Goal: Task Accomplishment & Management: Complete application form

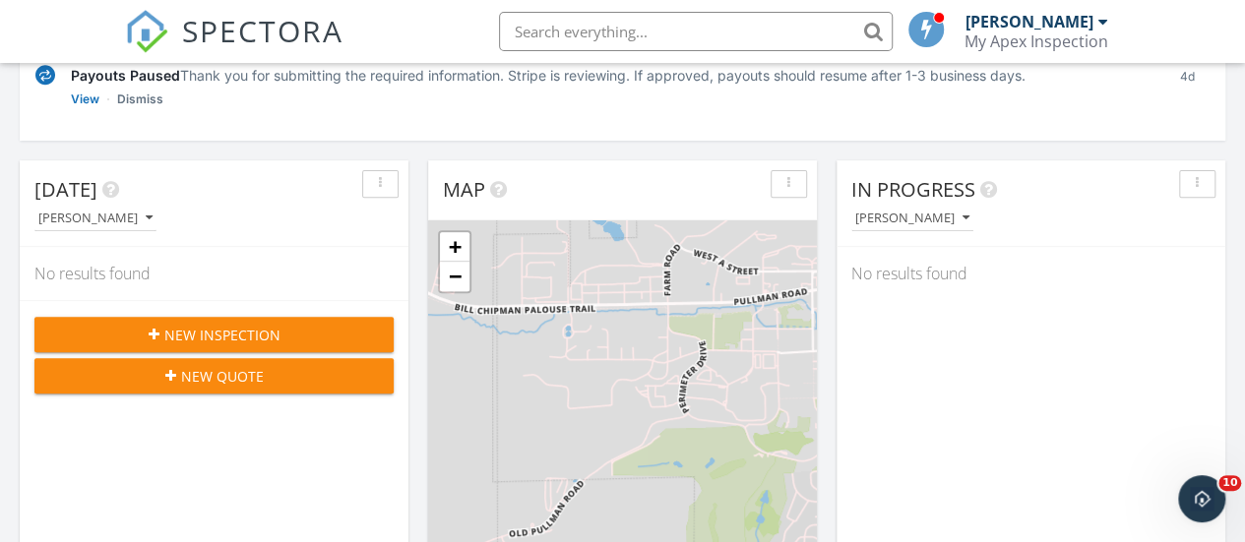
scroll to position [197, 0]
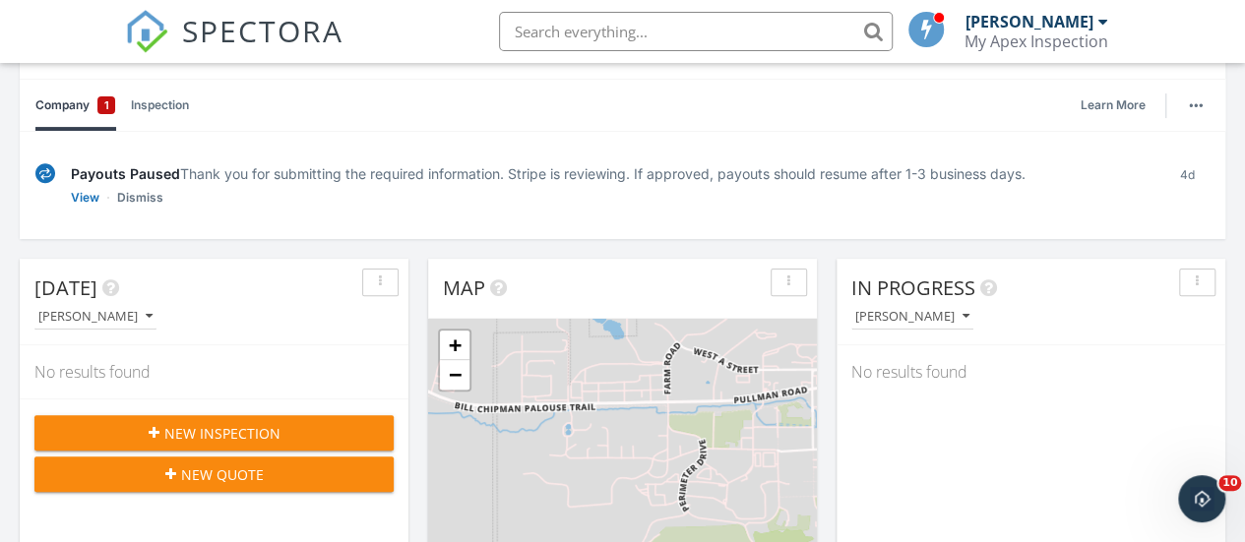
click at [151, 105] on link "Inspection" at bounding box center [160, 105] width 58 height 51
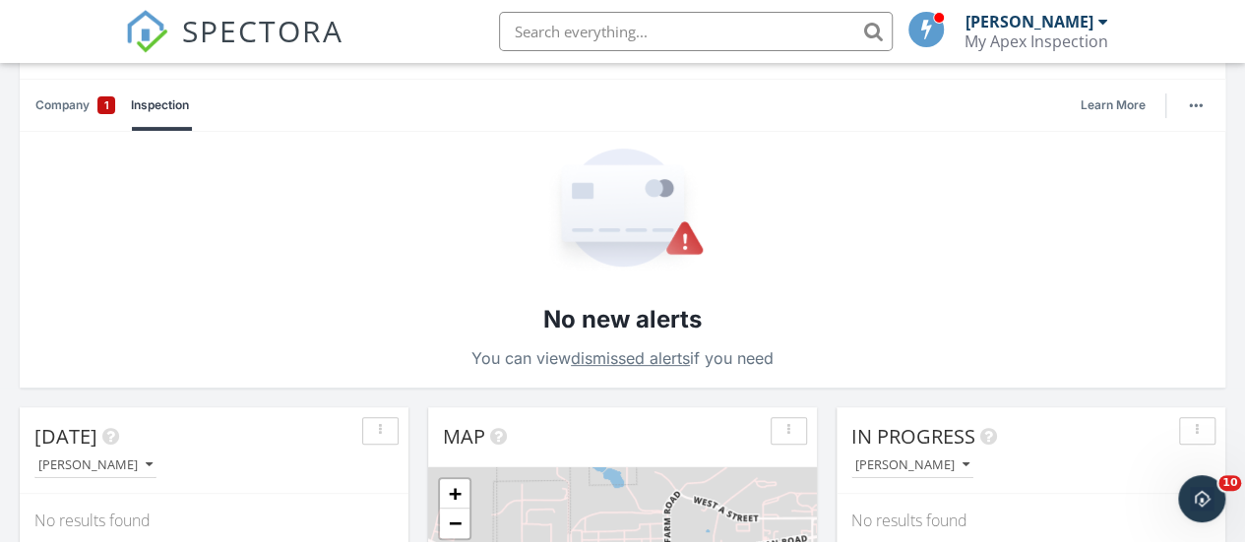
click at [638, 355] on link "dismissed alerts" at bounding box center [630, 358] width 119 height 20
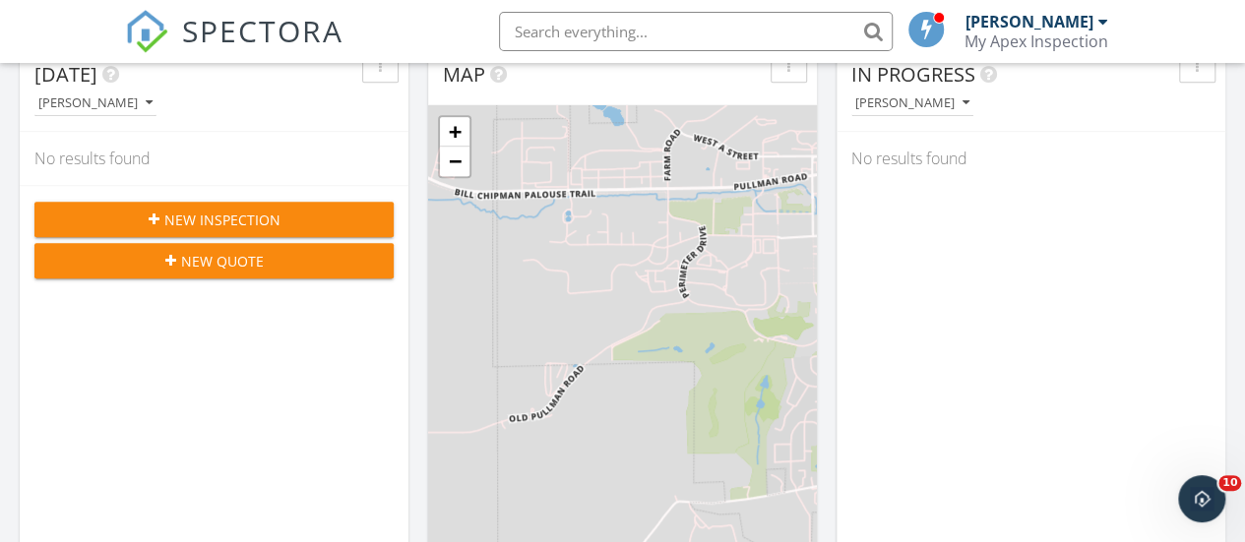
scroll to position [591, 0]
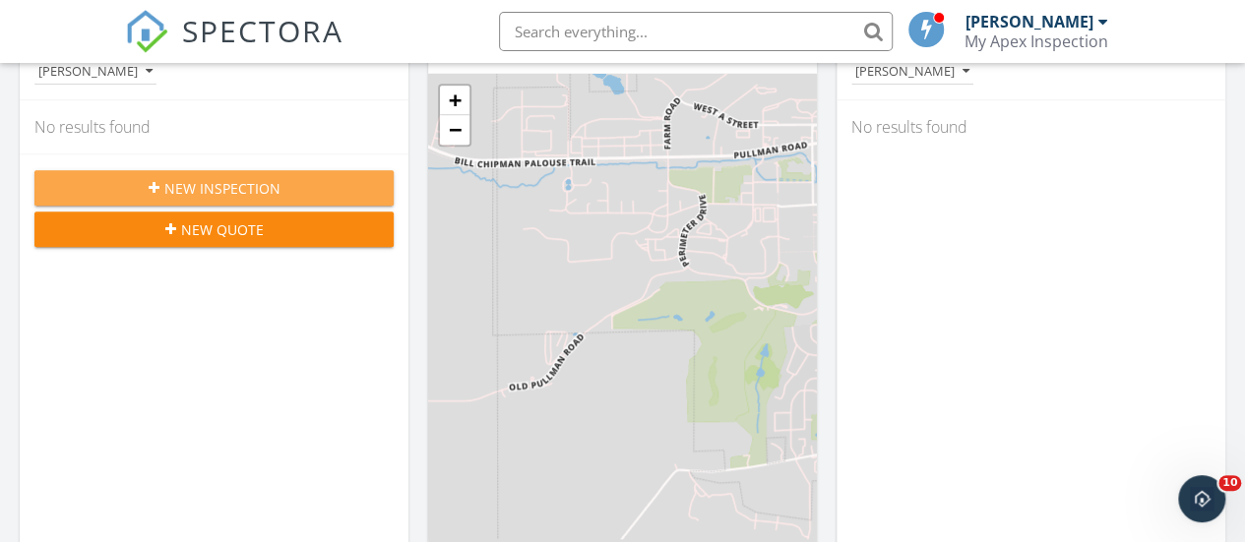
click at [289, 182] on div "New Inspection" at bounding box center [214, 188] width 328 height 21
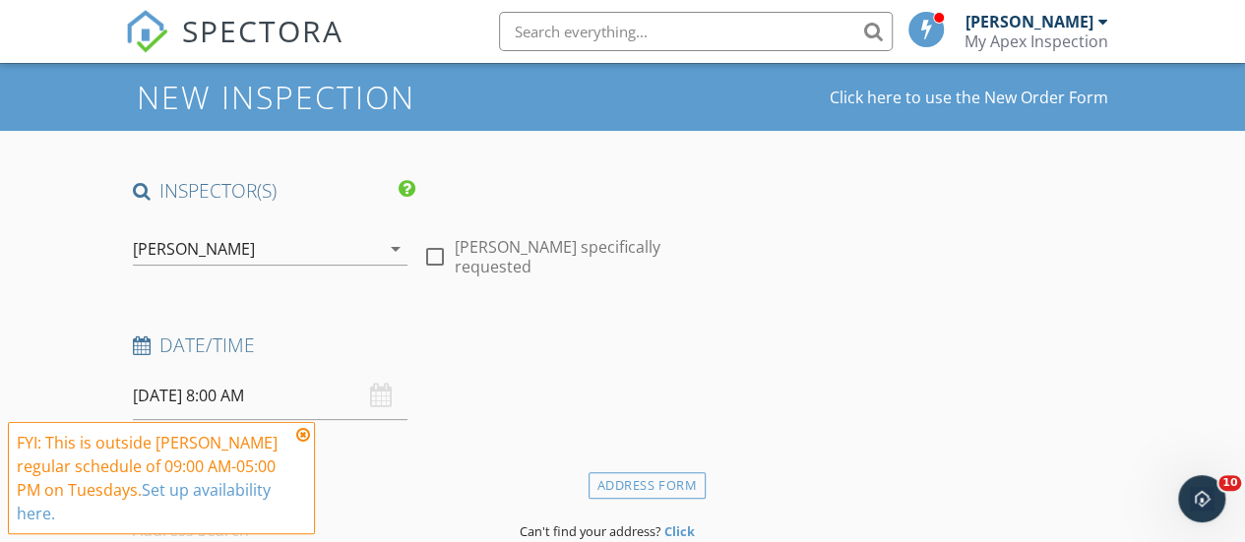
scroll to position [197, 0]
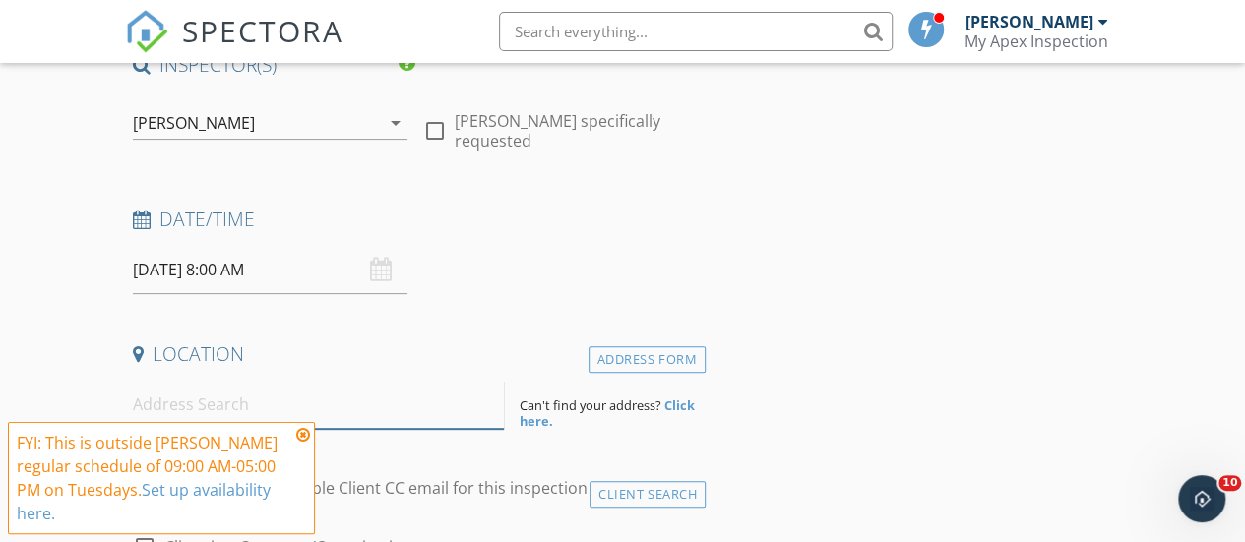
click at [352, 408] on input at bounding box center [319, 405] width 372 height 48
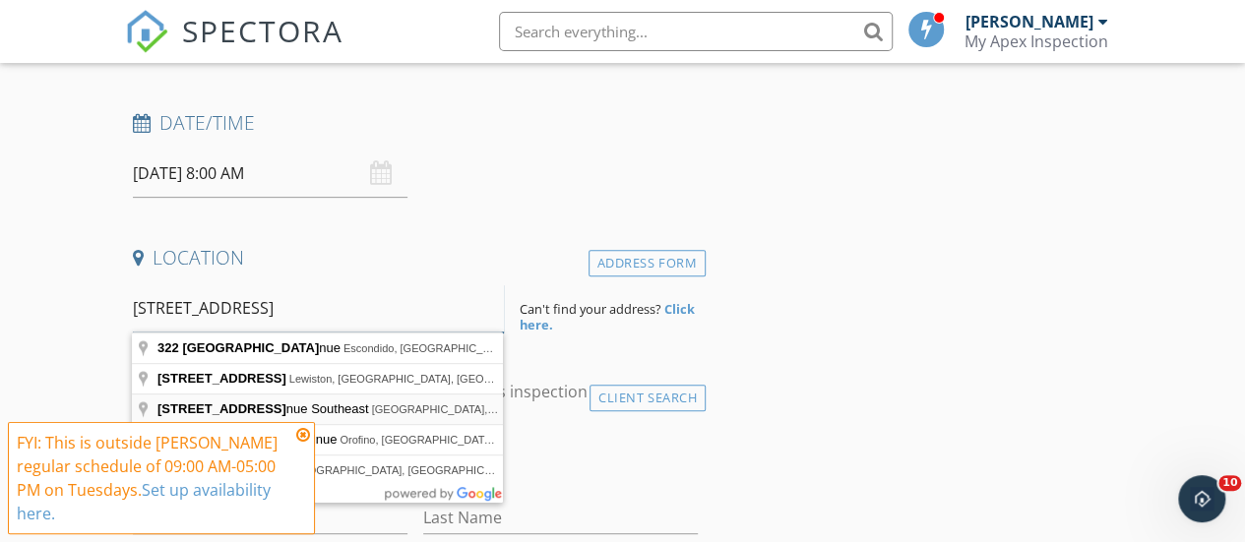
scroll to position [394, 0]
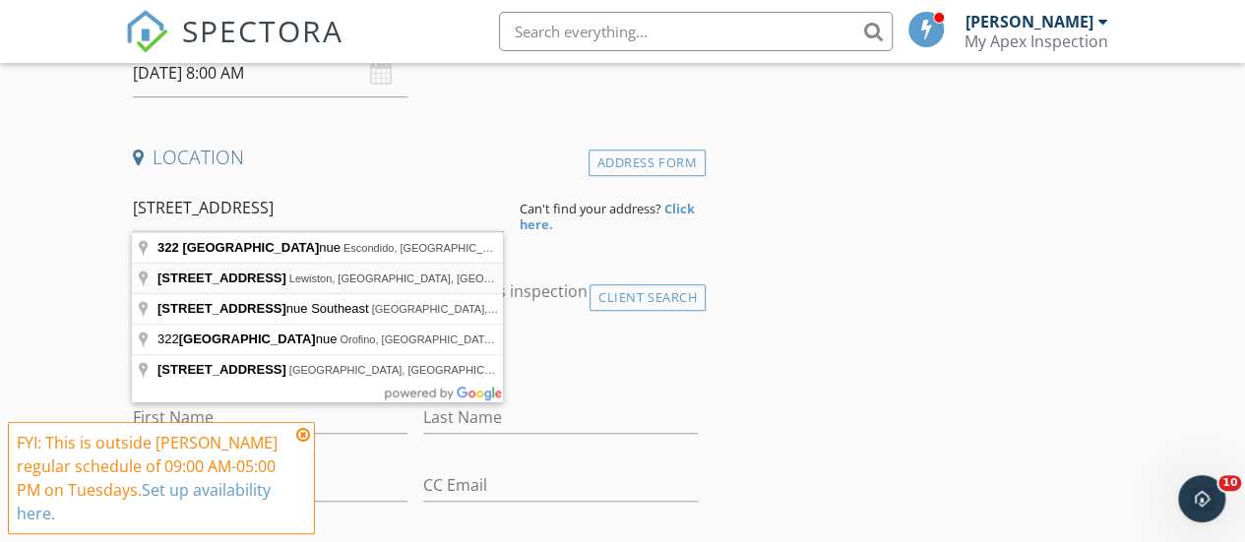
type input "322 Vista Ave, Lewiston, ID, USA"
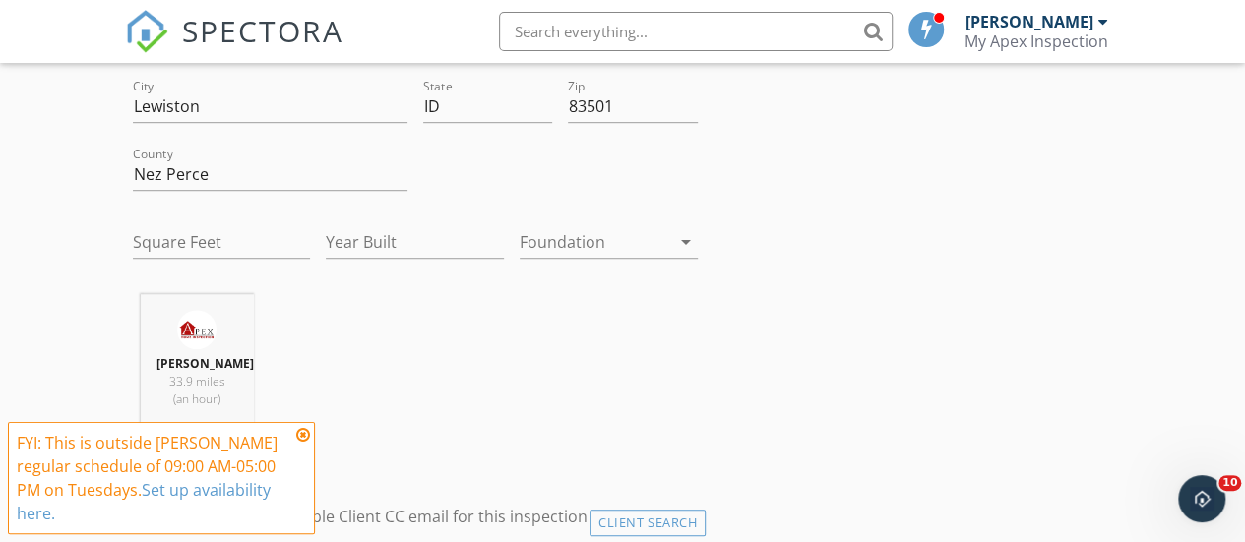
scroll to position [591, 0]
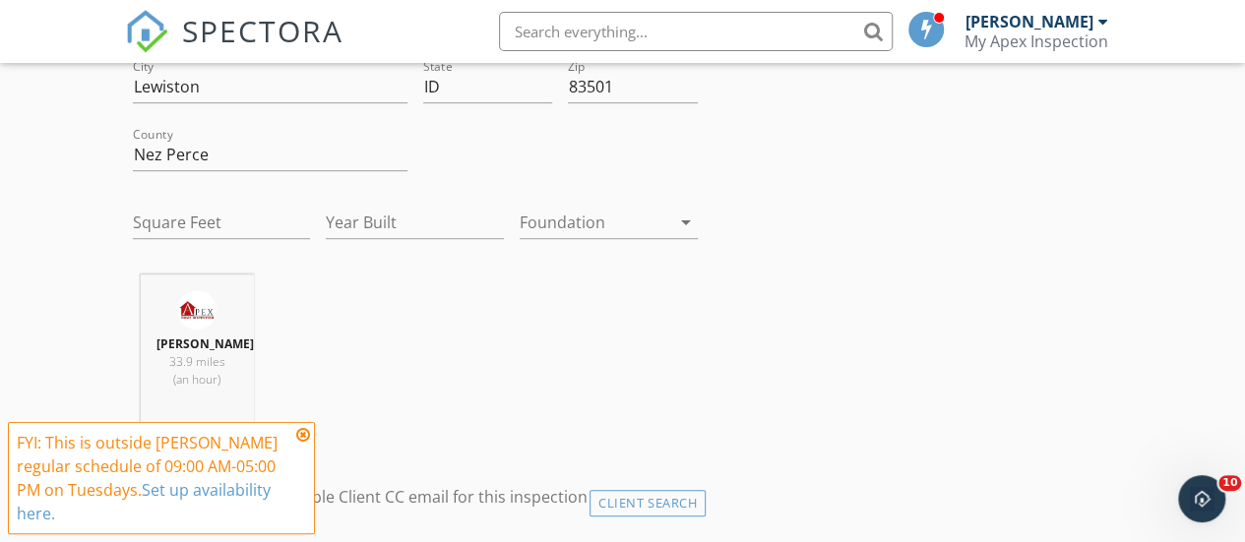
click at [682, 221] on icon "arrow_drop_down" at bounding box center [686, 223] width 24 height 24
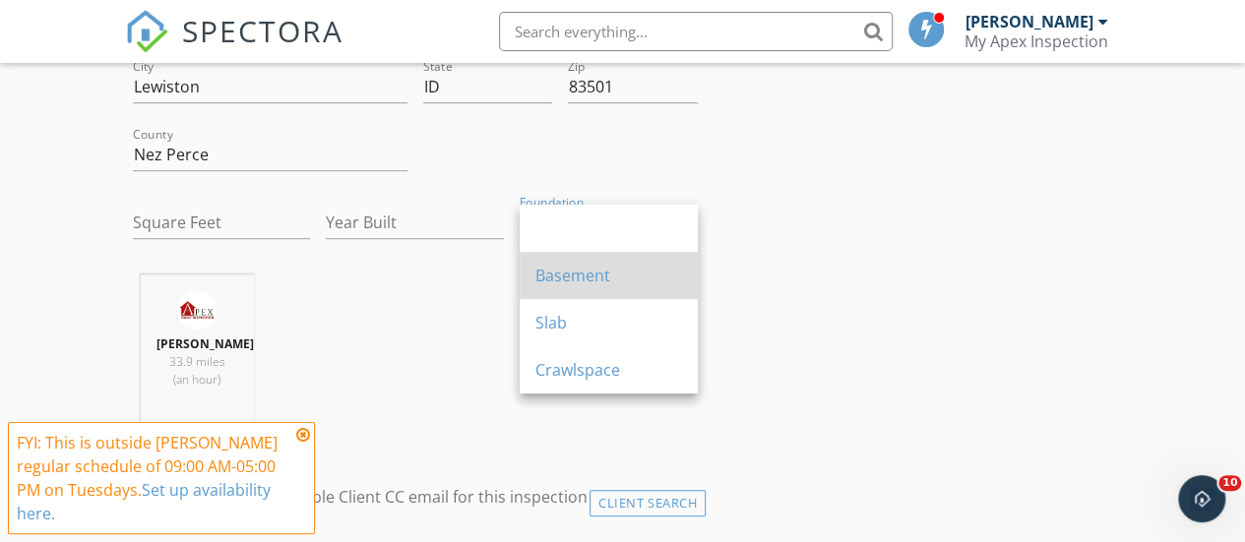
click at [636, 263] on div "Basement" at bounding box center [608, 275] width 147 height 47
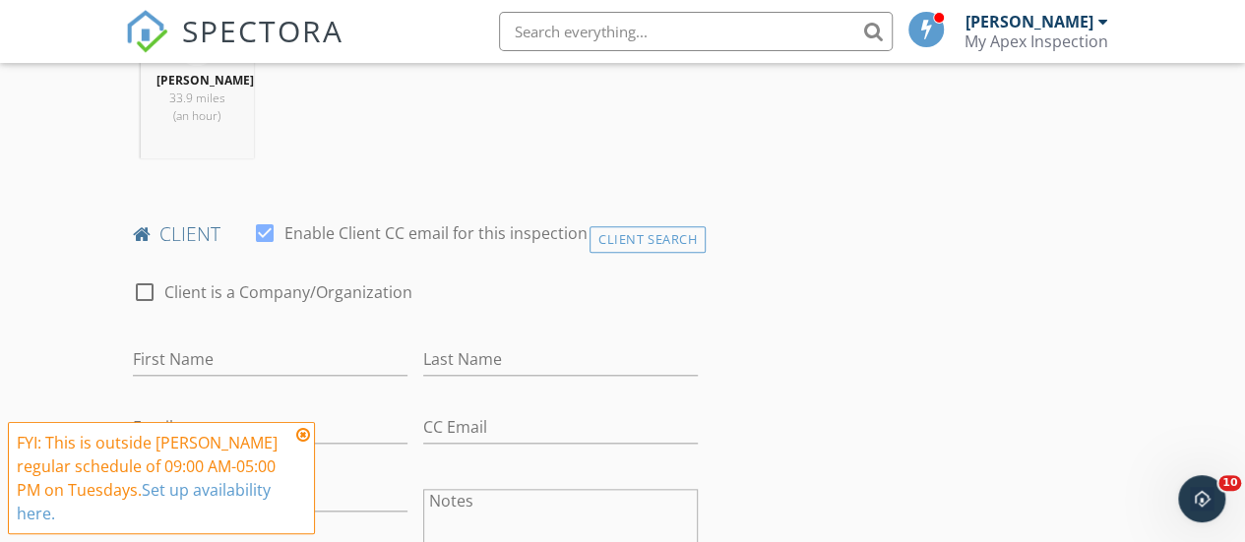
scroll to position [886, 0]
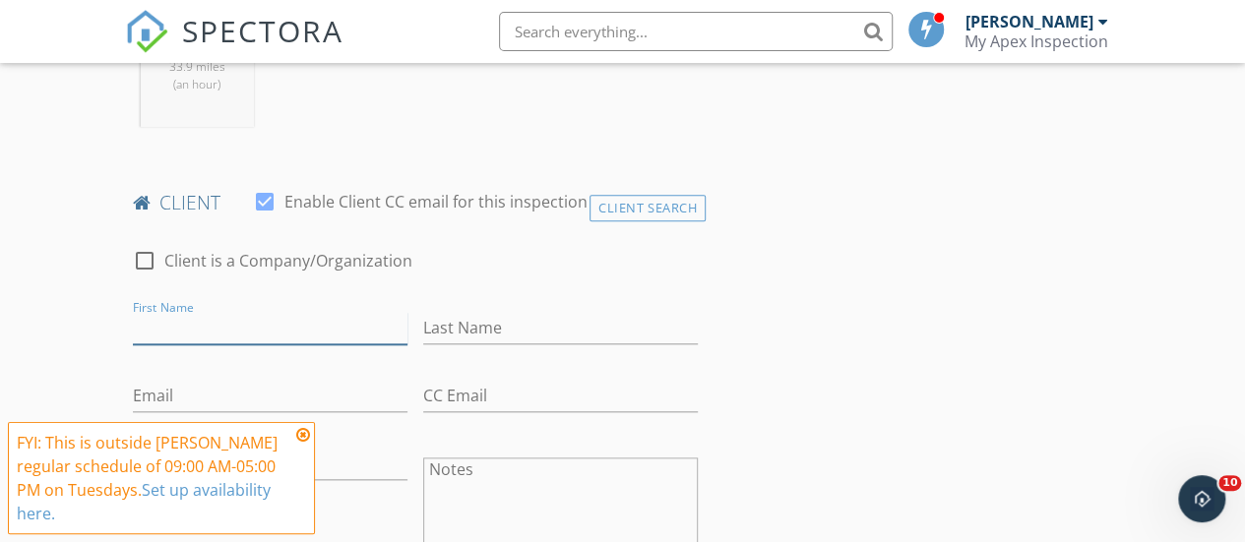
click at [348, 334] on input "First Name" at bounding box center [270, 328] width 275 height 32
type input "j"
type input "[PERSON_NAME]"
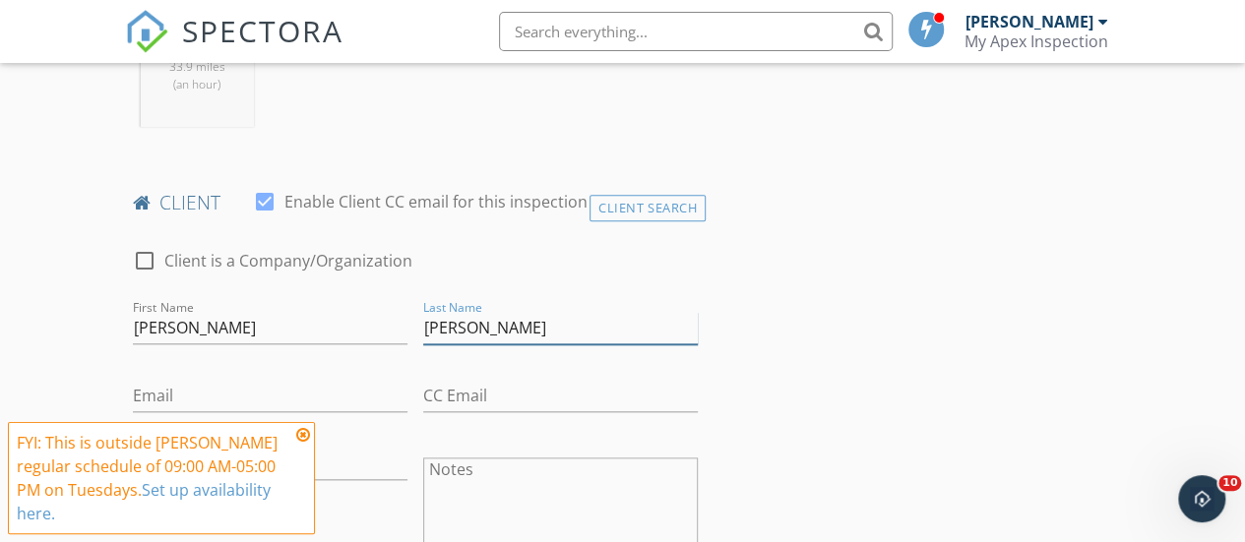
type input "[PERSON_NAME]"
click at [313, 407] on input "Email" at bounding box center [270, 396] width 275 height 32
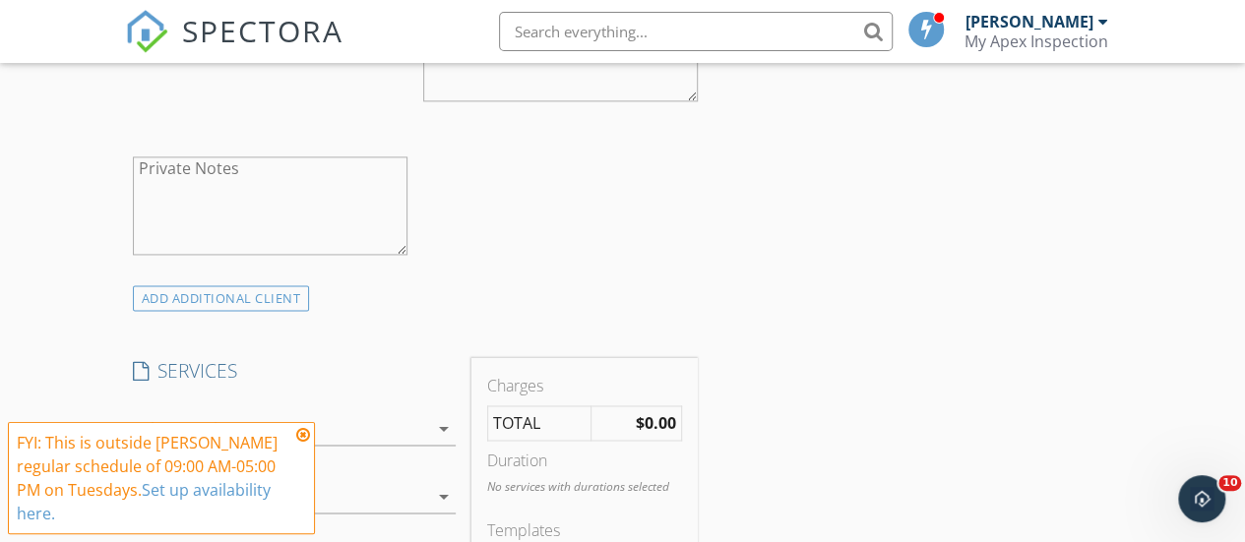
scroll to position [1378, 0]
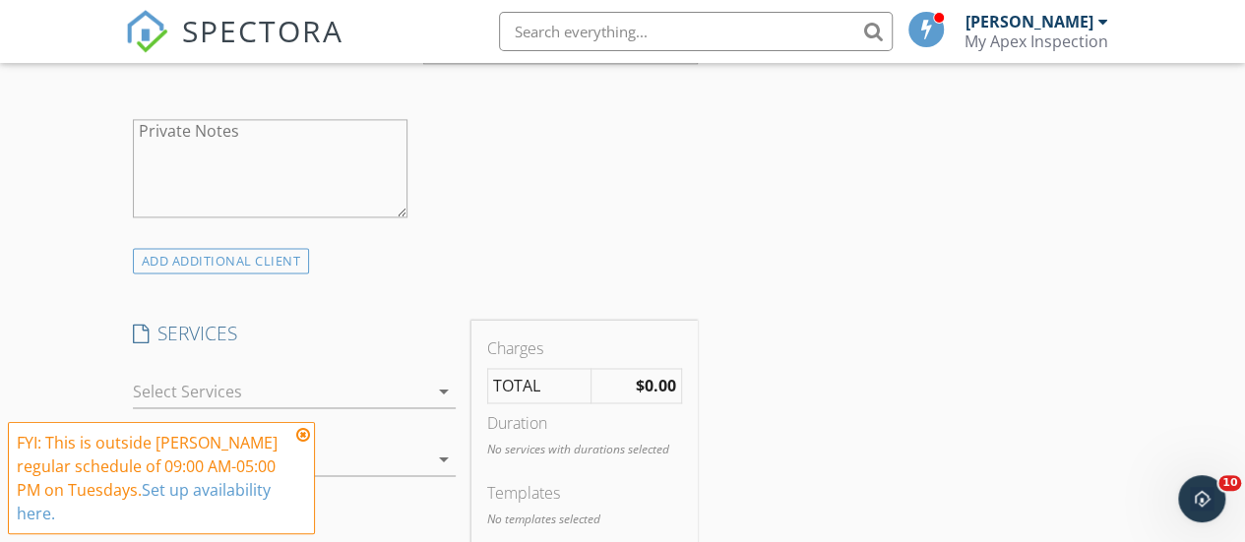
type input "[EMAIL_ADDRESS][DOMAIN_NAME]"
click at [441, 404] on icon "arrow_drop_down" at bounding box center [444, 392] width 24 height 24
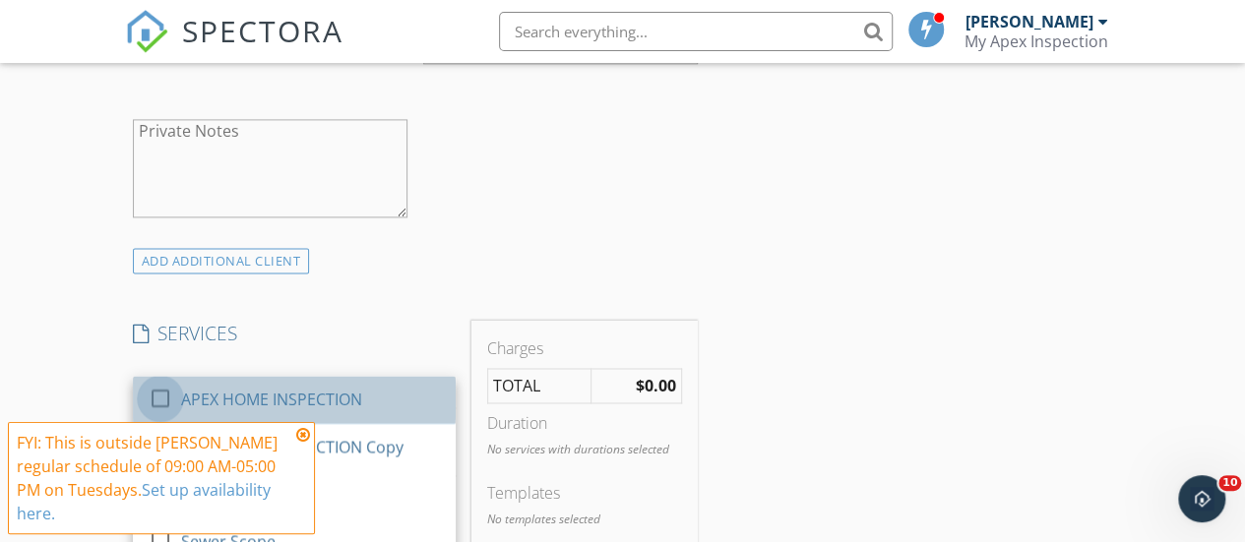
click at [159, 407] on div at bounding box center [160, 398] width 33 height 33
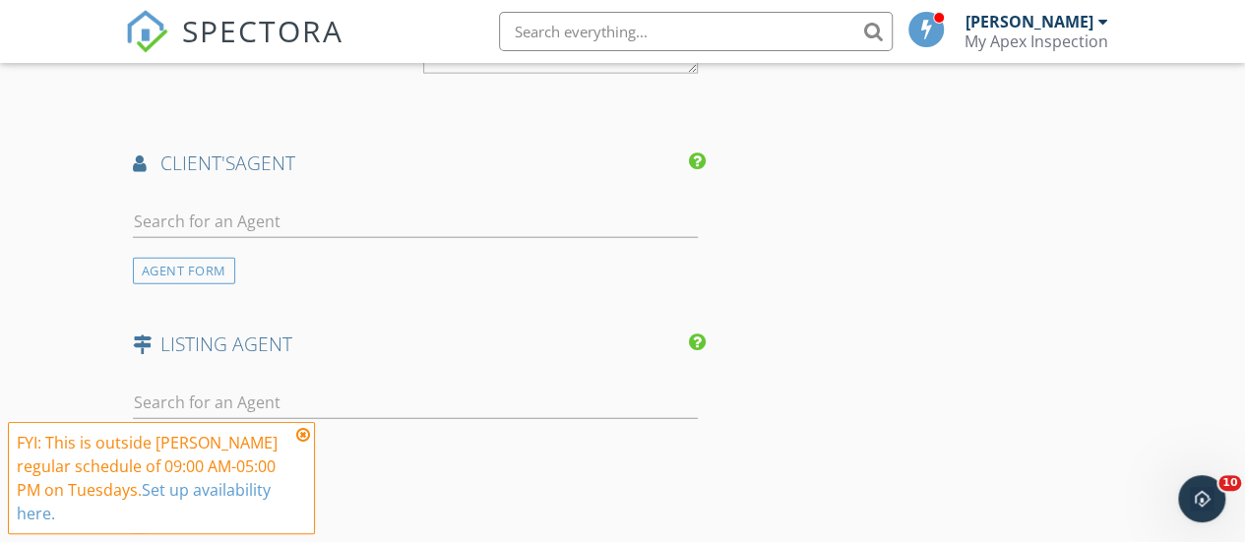
scroll to position [2362, 0]
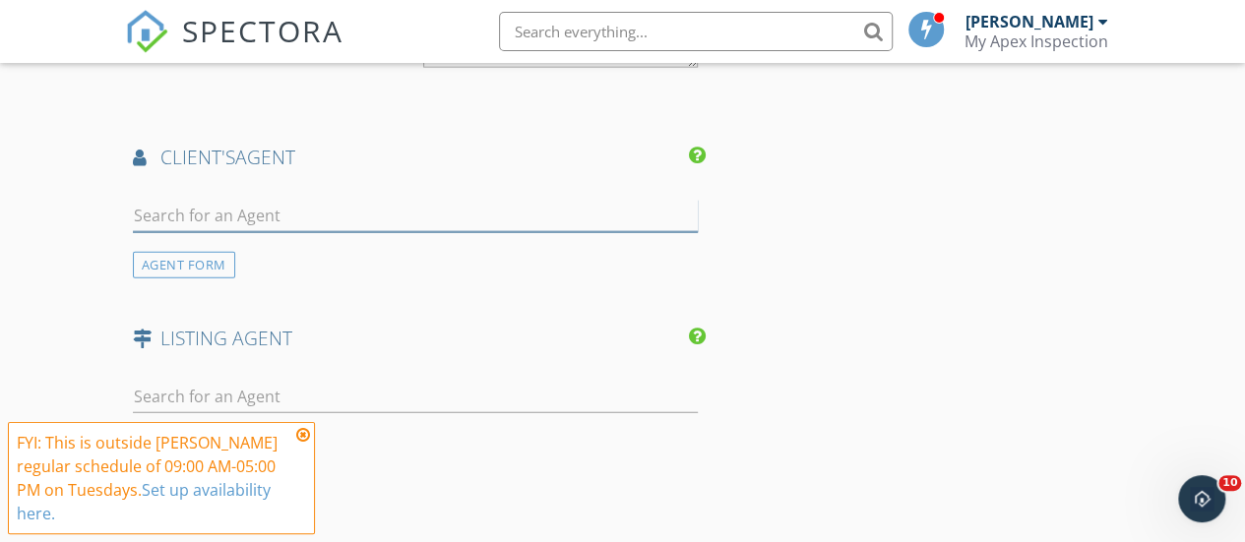
click at [559, 223] on input "text" at bounding box center [415, 216] width 565 height 32
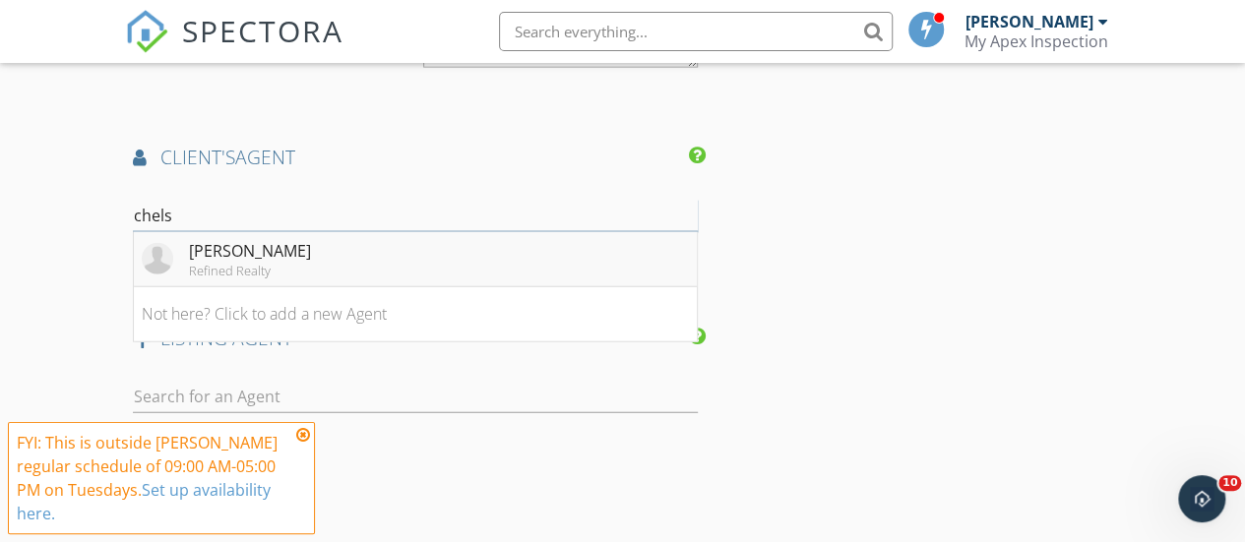
type input "chels"
click at [202, 279] on div "Refined Realty" at bounding box center [250, 271] width 122 height 16
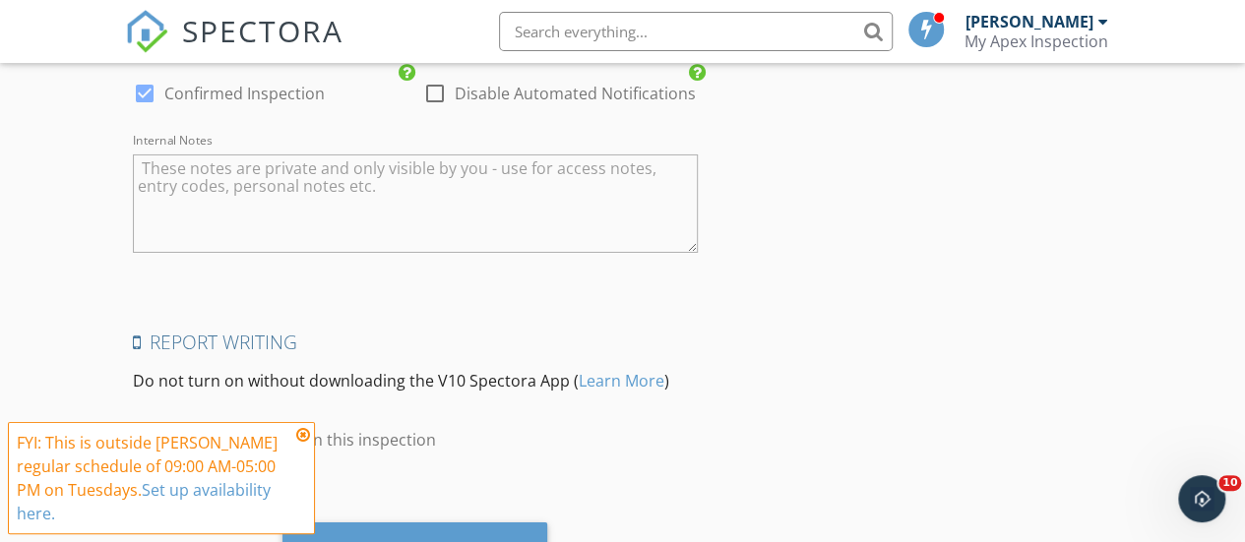
scroll to position [3469, 0]
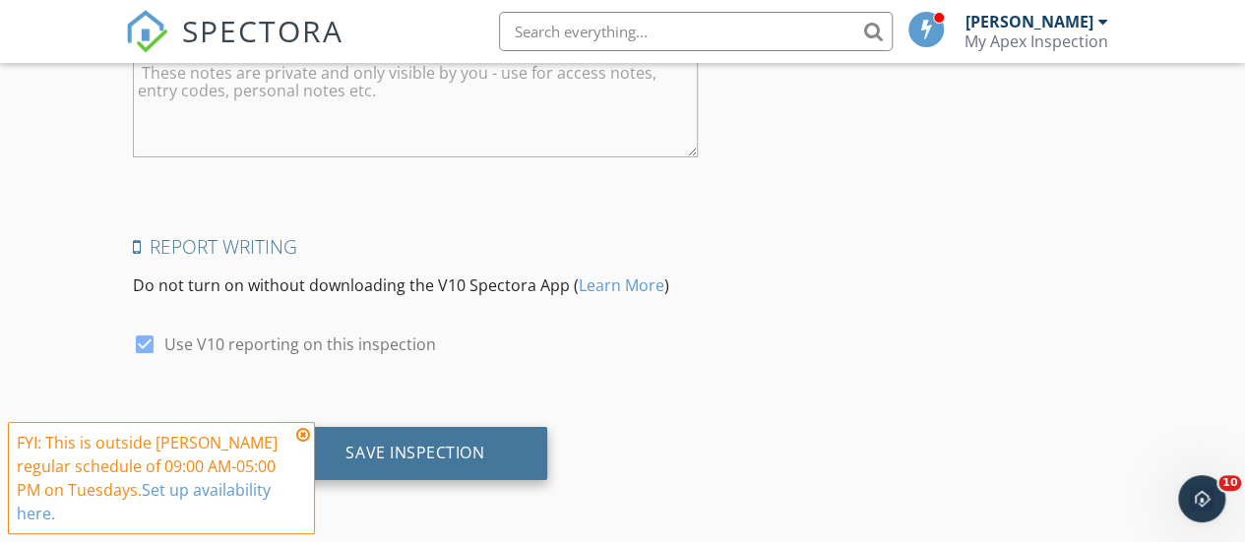
click at [422, 456] on div "Save Inspection" at bounding box center [414, 453] width 139 height 20
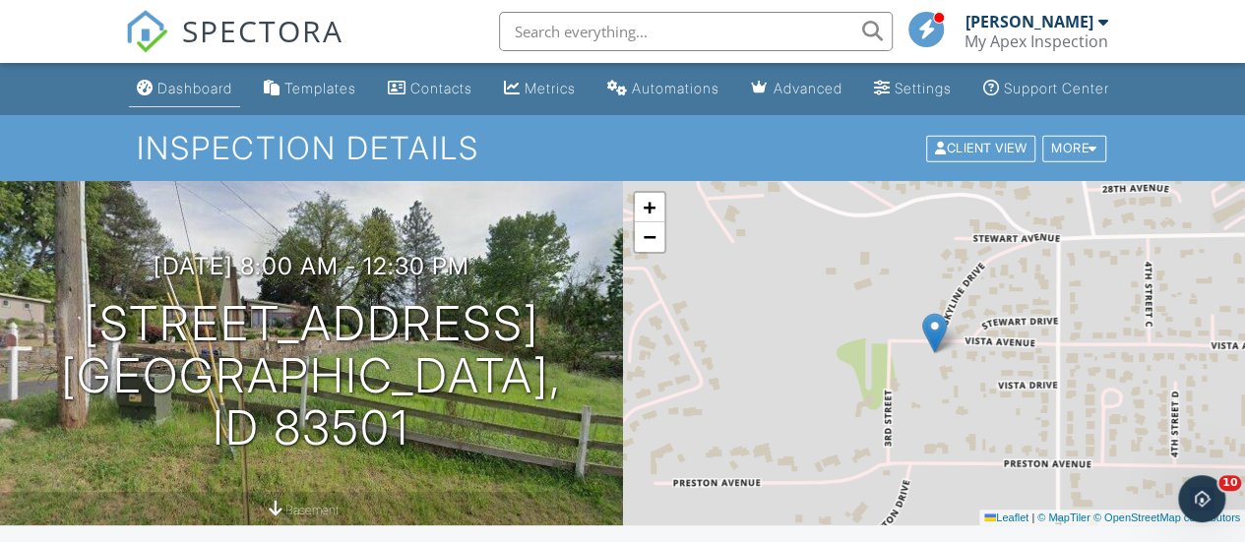
click at [195, 96] on div "Dashboard" at bounding box center [194, 88] width 75 height 17
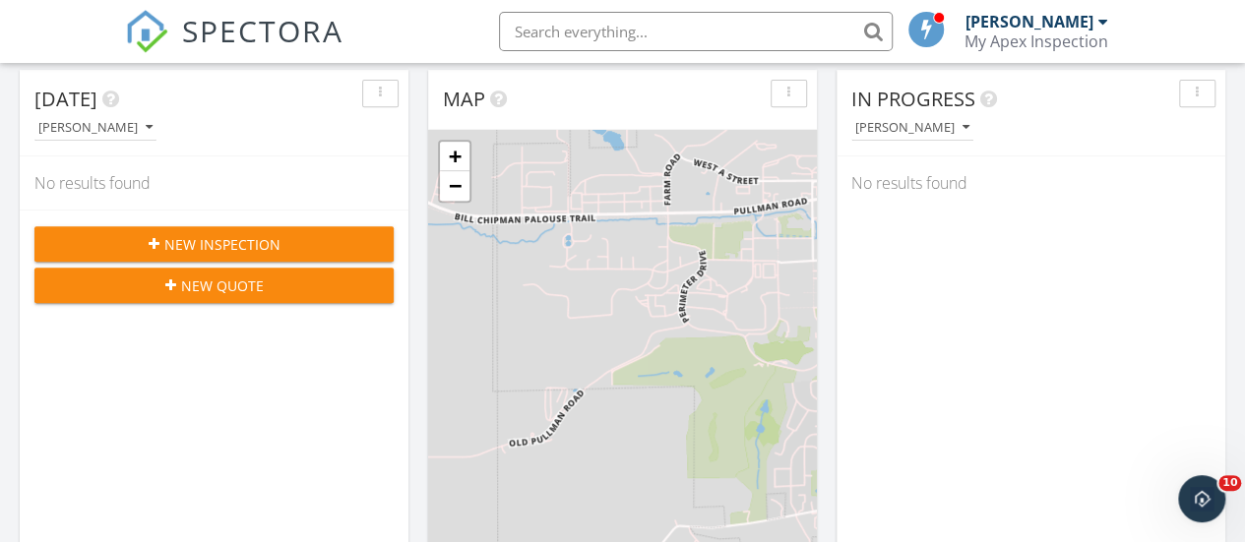
scroll to position [394, 0]
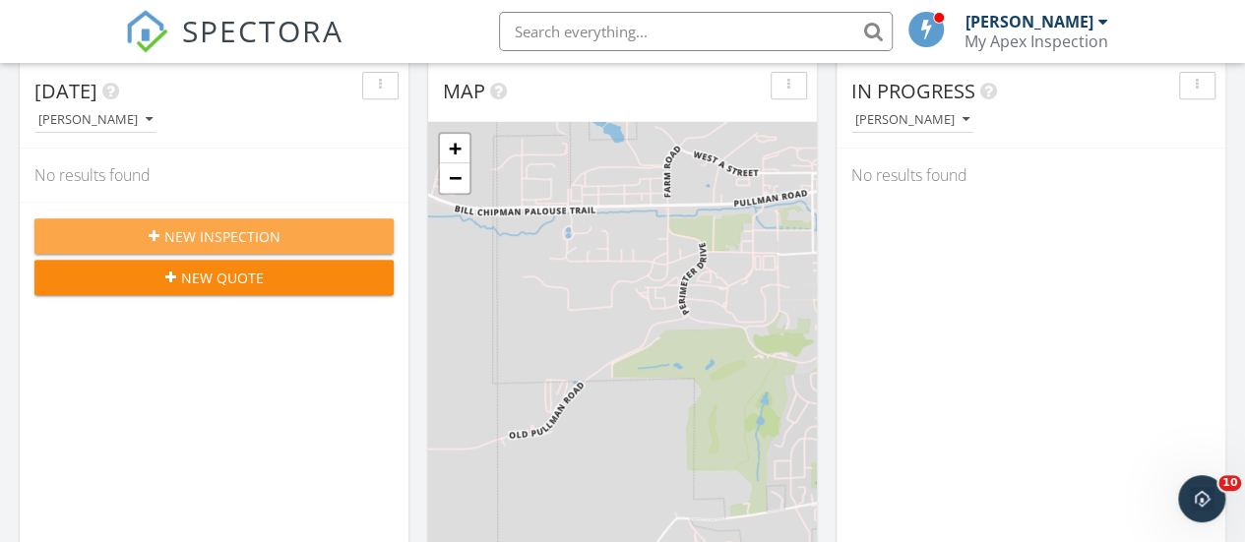
click at [248, 233] on span "New Inspection" at bounding box center [222, 236] width 116 height 21
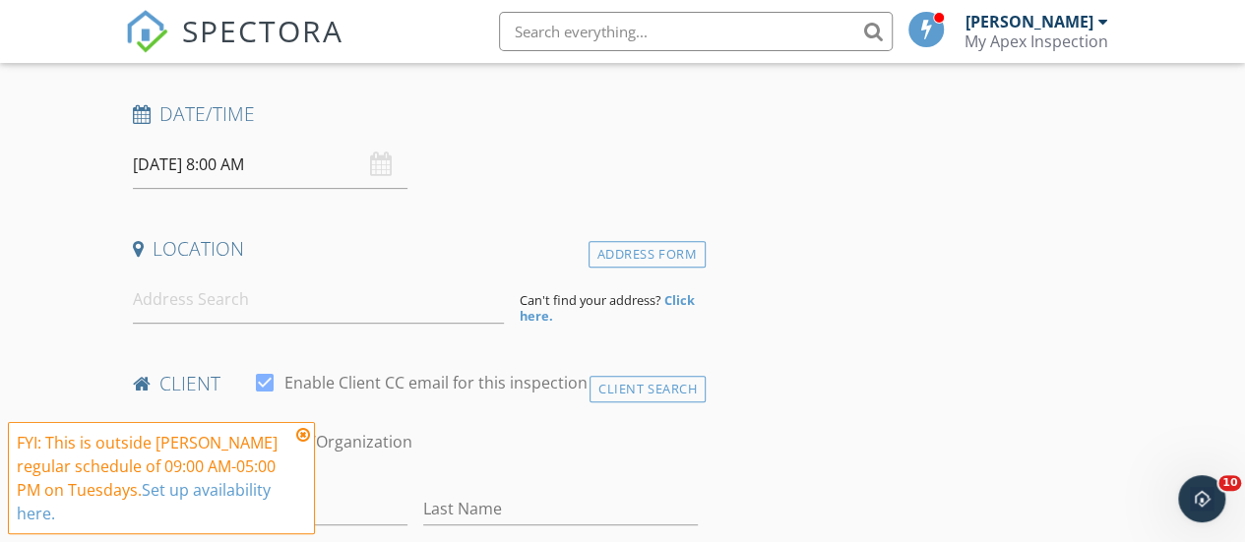
scroll to position [197, 0]
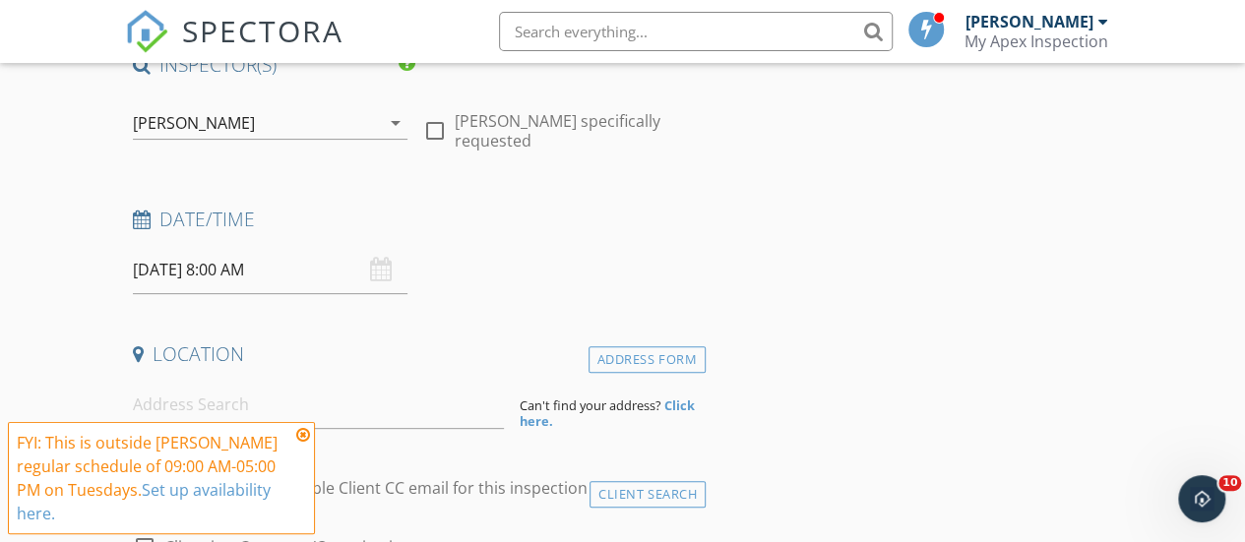
click at [380, 275] on div "[DATE] 8:00 AM" at bounding box center [270, 270] width 275 height 48
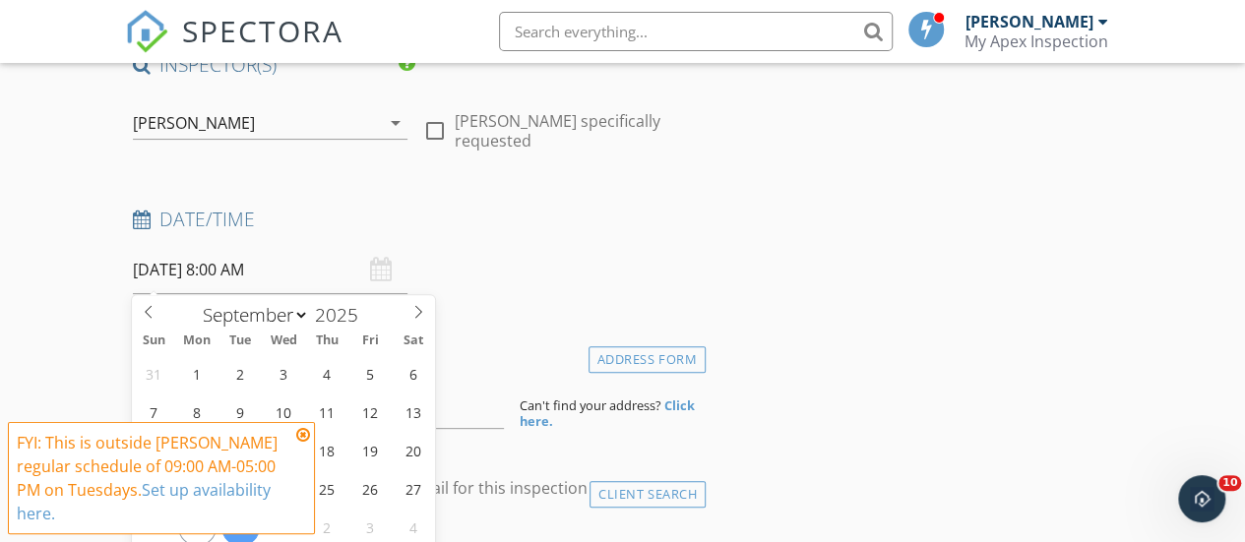
click at [248, 272] on input "[DATE] 8:00 AM" at bounding box center [270, 270] width 275 height 48
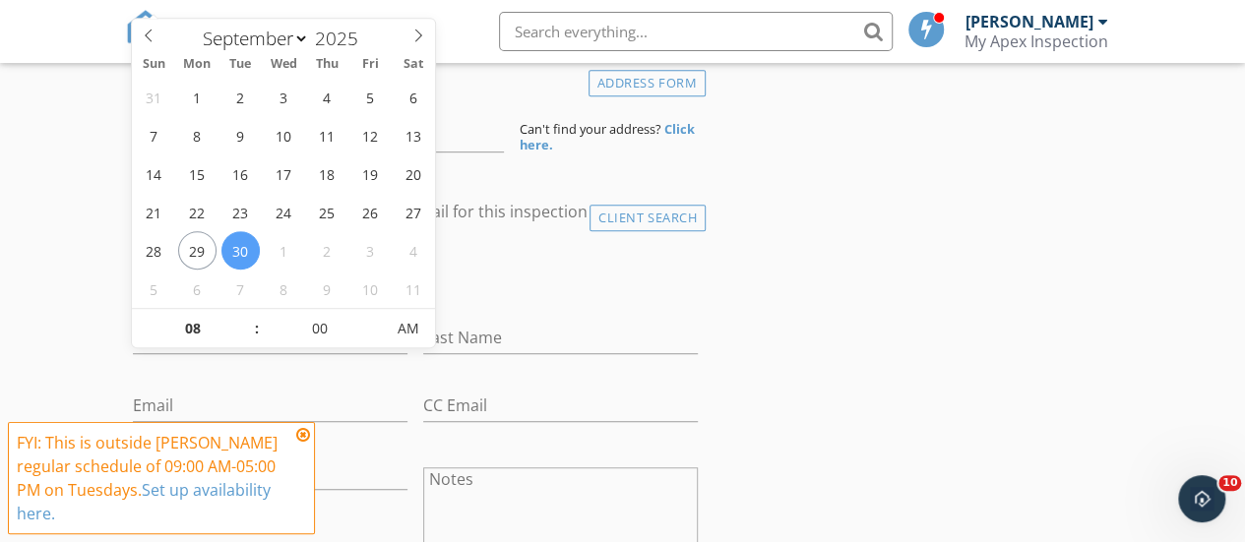
scroll to position [492, 0]
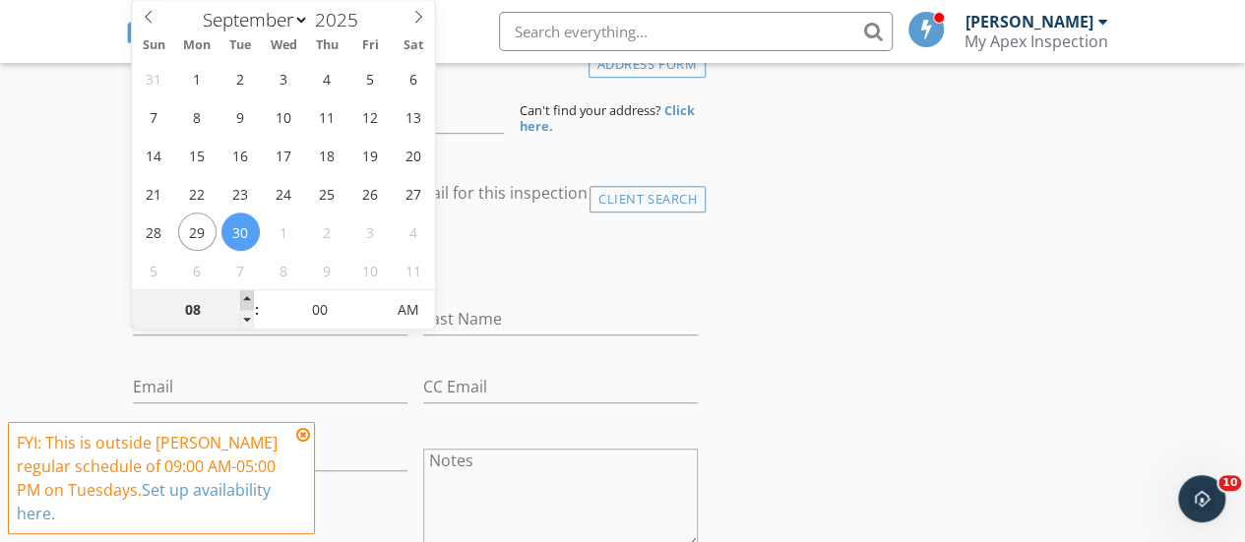
type input "09"
type input "[DATE] 9:00 AM"
click at [251, 298] on span at bounding box center [247, 300] width 14 height 20
type input "10"
type input "[DATE] 10:00 AM"
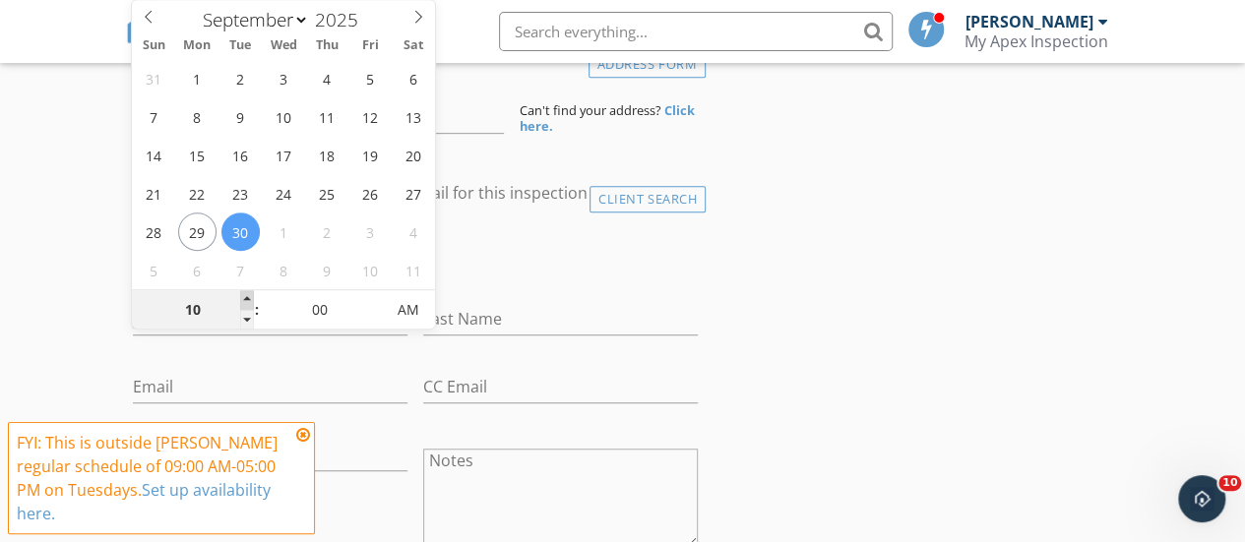
click at [251, 298] on span at bounding box center [247, 300] width 14 height 20
type input "11"
type input "[DATE] 11:00 AM"
click at [251, 298] on span at bounding box center [247, 300] width 14 height 20
type input "12"
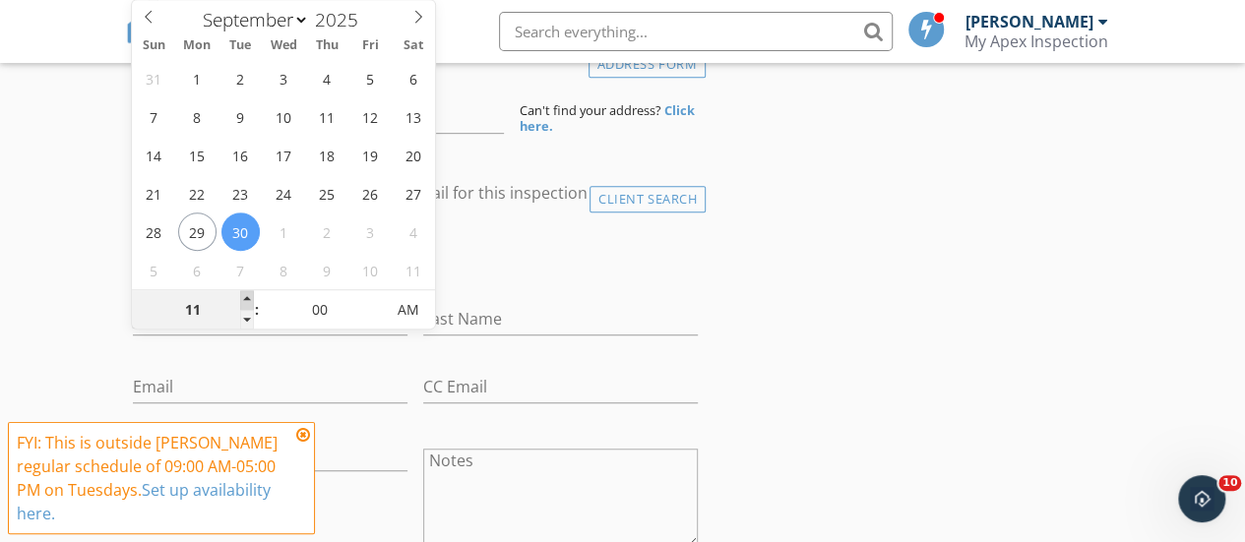
type input "[DATE] 12:00 PM"
click at [251, 298] on span at bounding box center [247, 300] width 14 height 20
type input "01"
type input "[DATE] 1:00 PM"
click at [251, 298] on span at bounding box center [247, 300] width 14 height 20
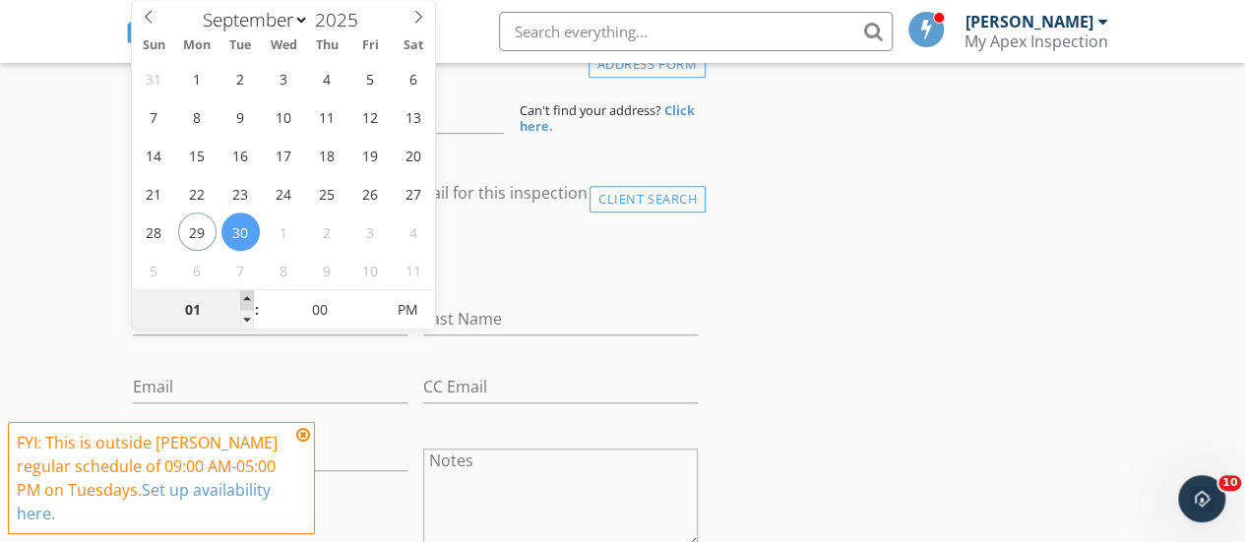
type input "02"
type input "[DATE] 2:00 PM"
click at [251, 298] on span at bounding box center [247, 300] width 14 height 20
type input "03"
type input "[DATE] 3:00 PM"
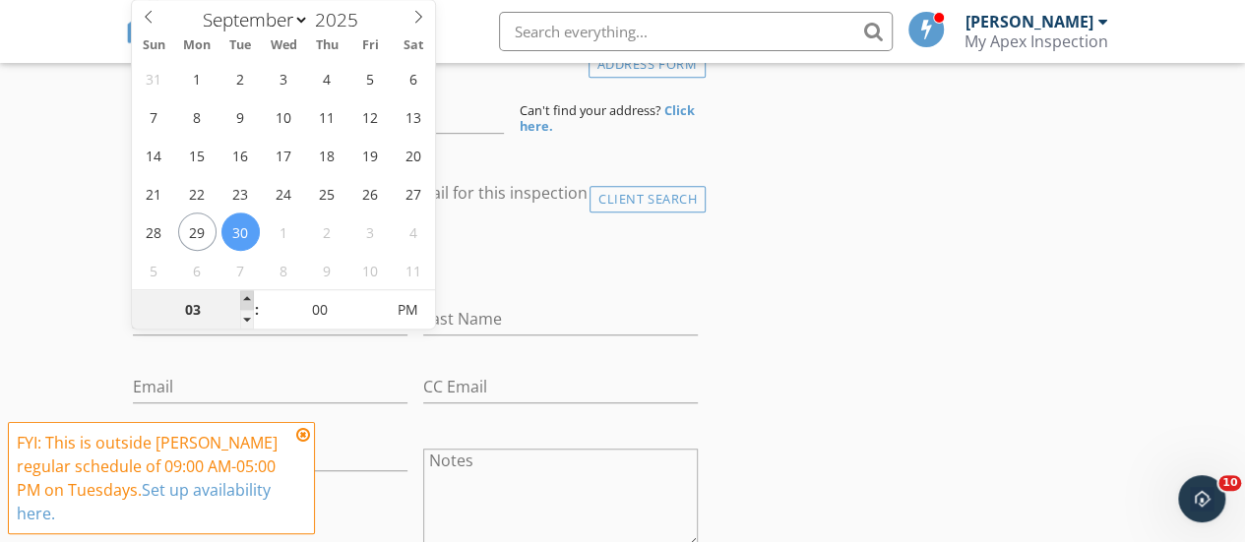
click at [251, 298] on span at bounding box center [247, 300] width 14 height 20
type input "04"
type input "[DATE] 4:00 PM"
click at [251, 298] on span at bounding box center [247, 300] width 14 height 20
click at [254, 321] on span ":" at bounding box center [257, 309] width 6 height 39
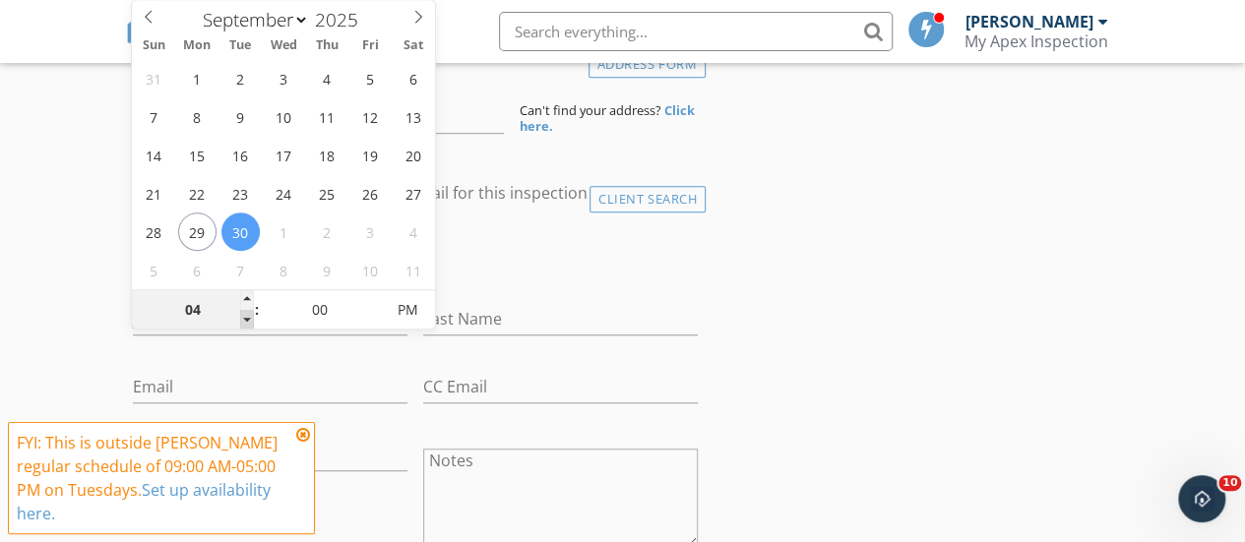
type input "03"
type input "[DATE] 3:00 PM"
click at [248, 322] on span at bounding box center [247, 320] width 14 height 20
type input "02"
type input "[DATE] 2:00 PM"
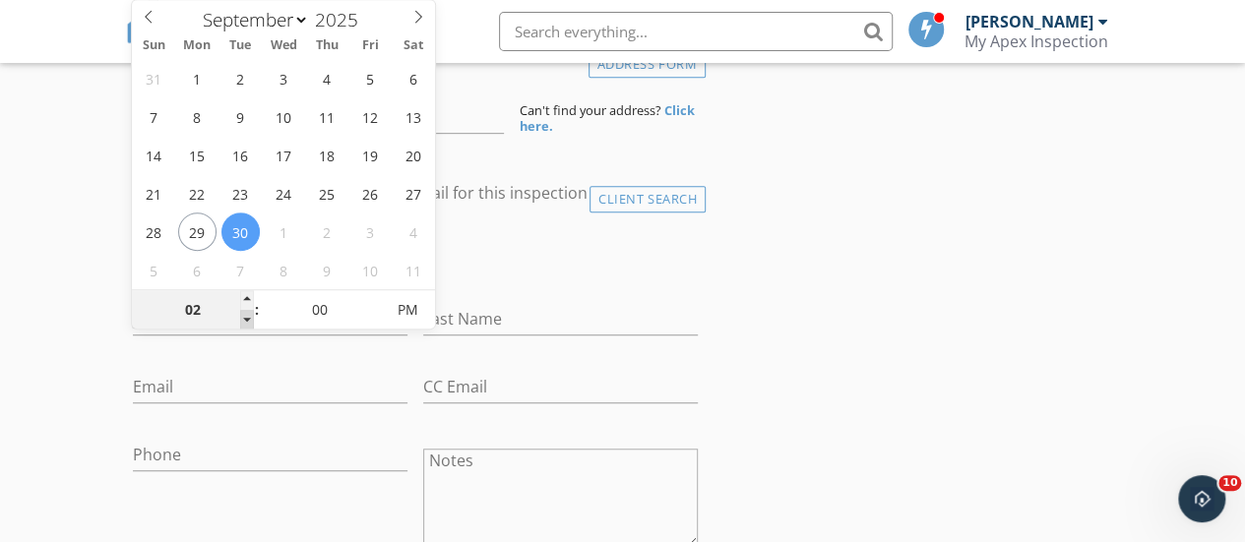
click at [248, 322] on span at bounding box center [247, 320] width 14 height 20
click at [545, 294] on div "Last Name" at bounding box center [560, 323] width 275 height 64
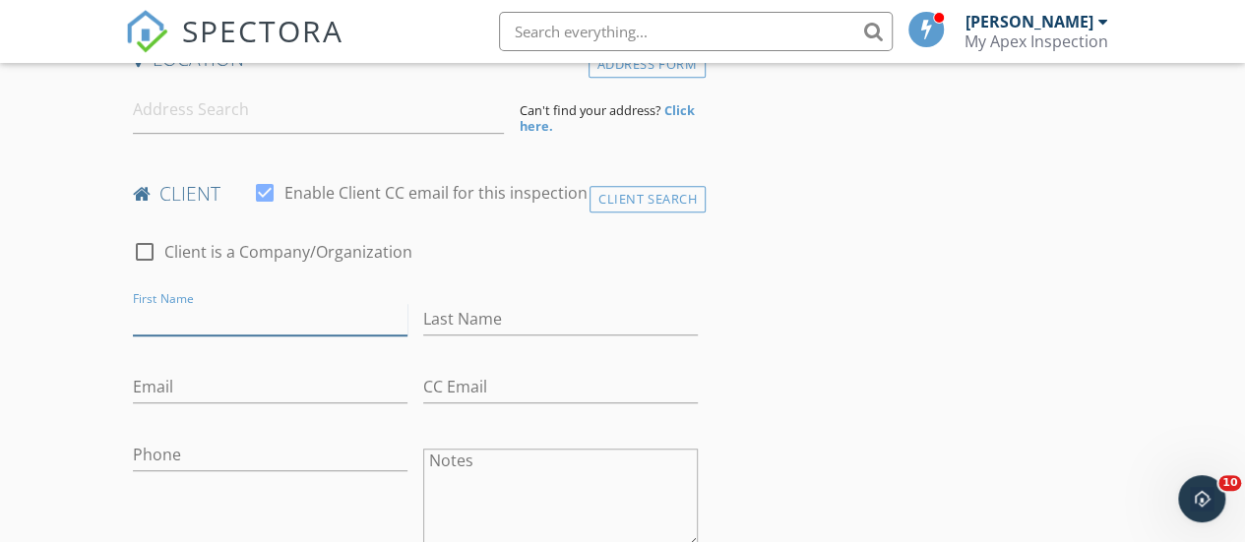
click at [260, 304] on input "First Name" at bounding box center [270, 319] width 275 height 32
paste input "[PERSON_NAME]"
drag, startPoint x: 284, startPoint y: 317, endPoint x: 215, endPoint y: 323, distance: 70.1
click at [215, 323] on input "[PERSON_NAME]" at bounding box center [270, 319] width 275 height 32
type input "[PERSON_NAME]"
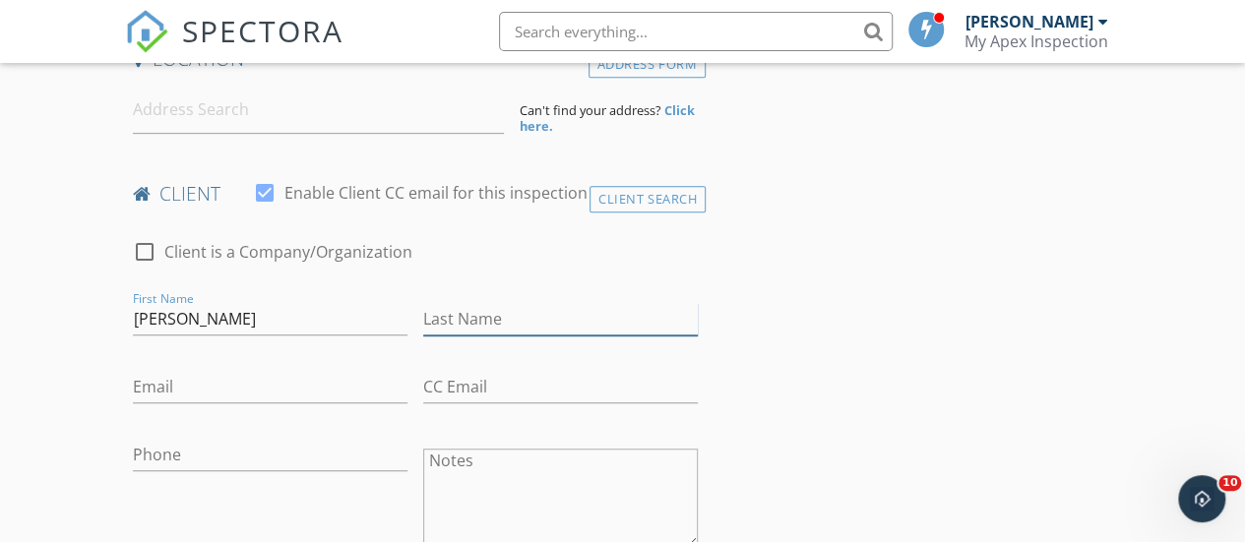
click at [464, 316] on input "Last Name" at bounding box center [560, 319] width 275 height 32
paste input "[PERSON_NAME]"
type input "[PERSON_NAME]"
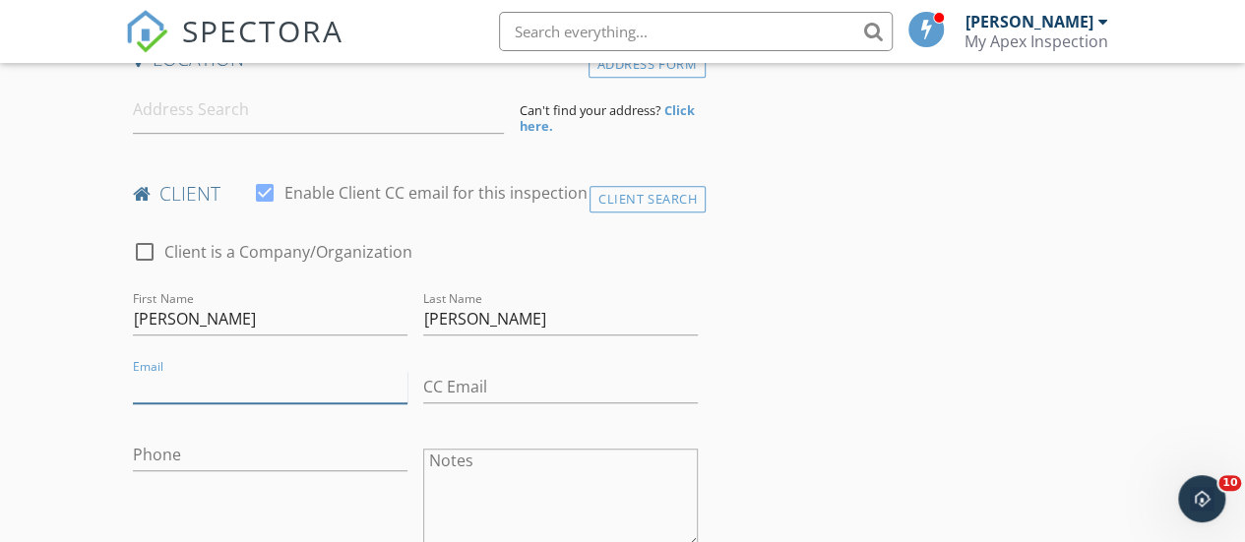
click at [307, 377] on input "Email" at bounding box center [270, 387] width 275 height 32
paste input "[EMAIL_ADDRESS][DOMAIN_NAME]"
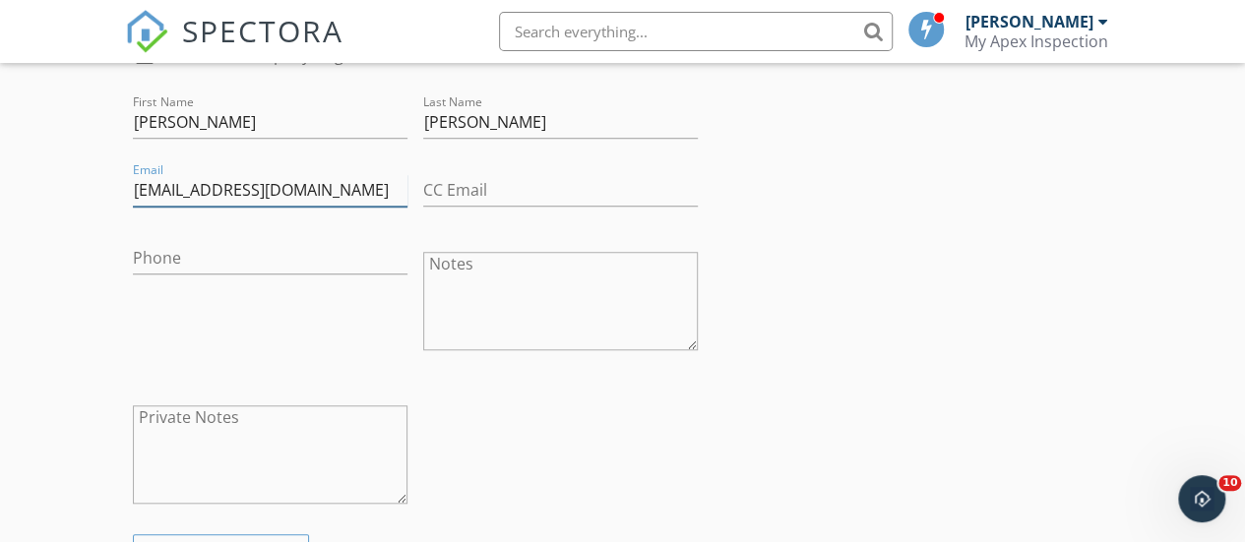
scroll to position [886, 0]
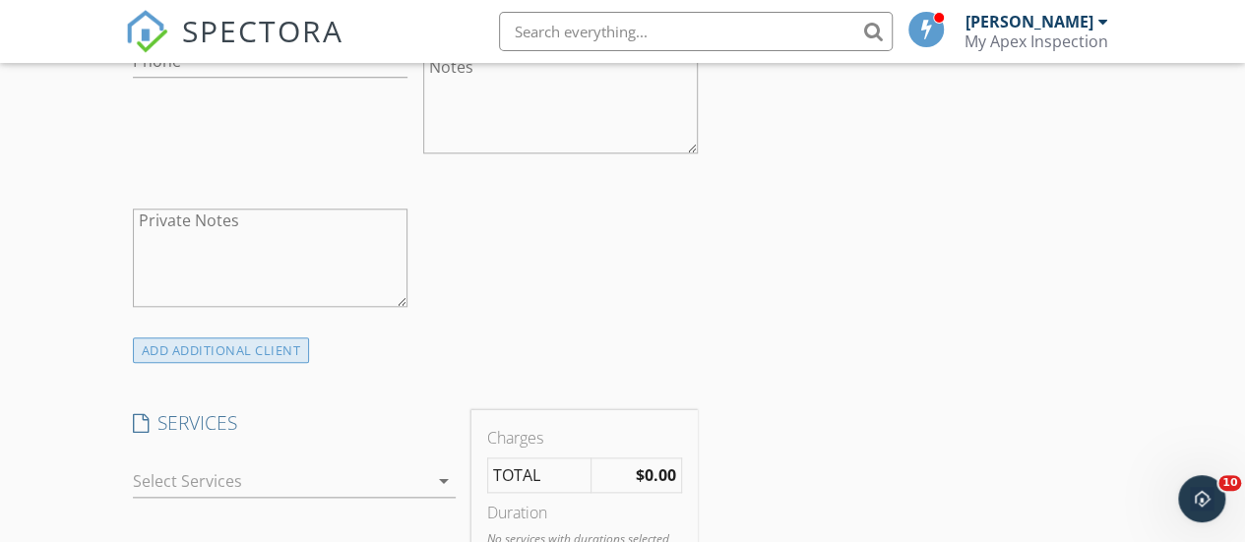
type input "[EMAIL_ADDRESS][DOMAIN_NAME]"
click at [267, 343] on div "ADD ADDITIONAL client" at bounding box center [221, 351] width 177 height 27
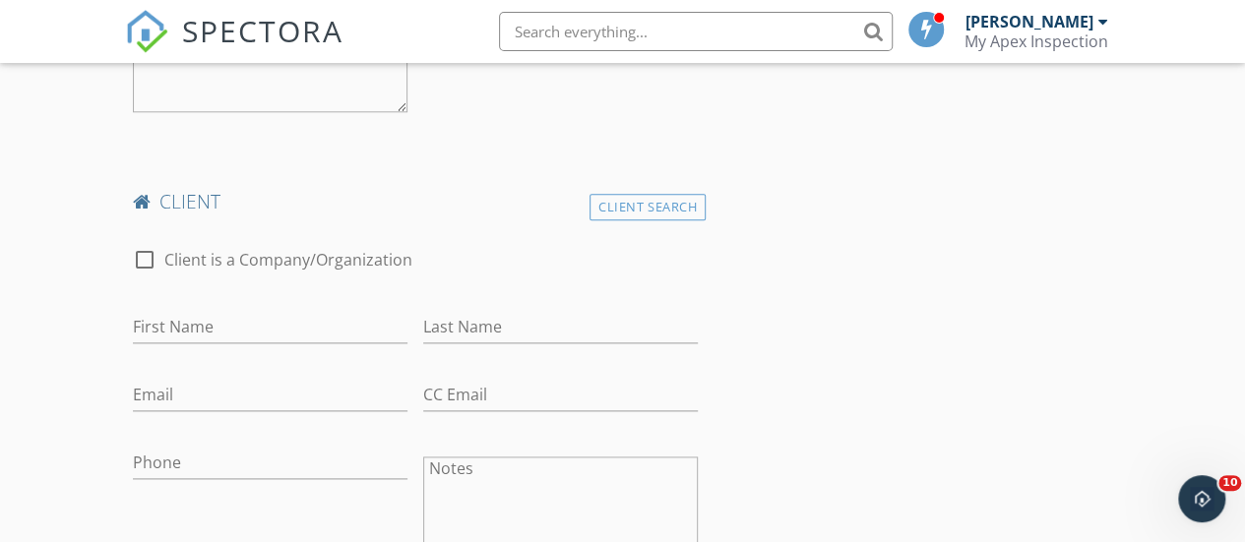
scroll to position [1083, 0]
click at [261, 310] on input "First Name" at bounding box center [270, 325] width 275 height 32
paste input "[PERSON_NAME]"
drag, startPoint x: 310, startPoint y: 327, endPoint x: 229, endPoint y: 330, distance: 80.8
click at [229, 330] on input "[PERSON_NAME]" at bounding box center [270, 325] width 275 height 32
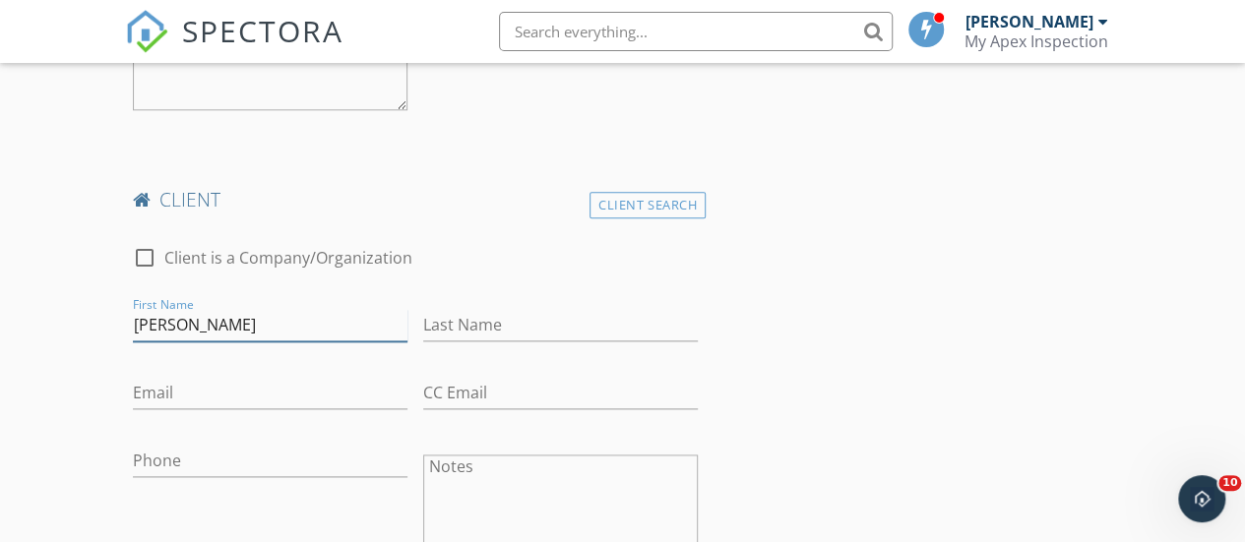
type input "[PERSON_NAME]"
click at [500, 325] on input "Last Name" at bounding box center [560, 325] width 275 height 32
paste input "[PERSON_NAME]"
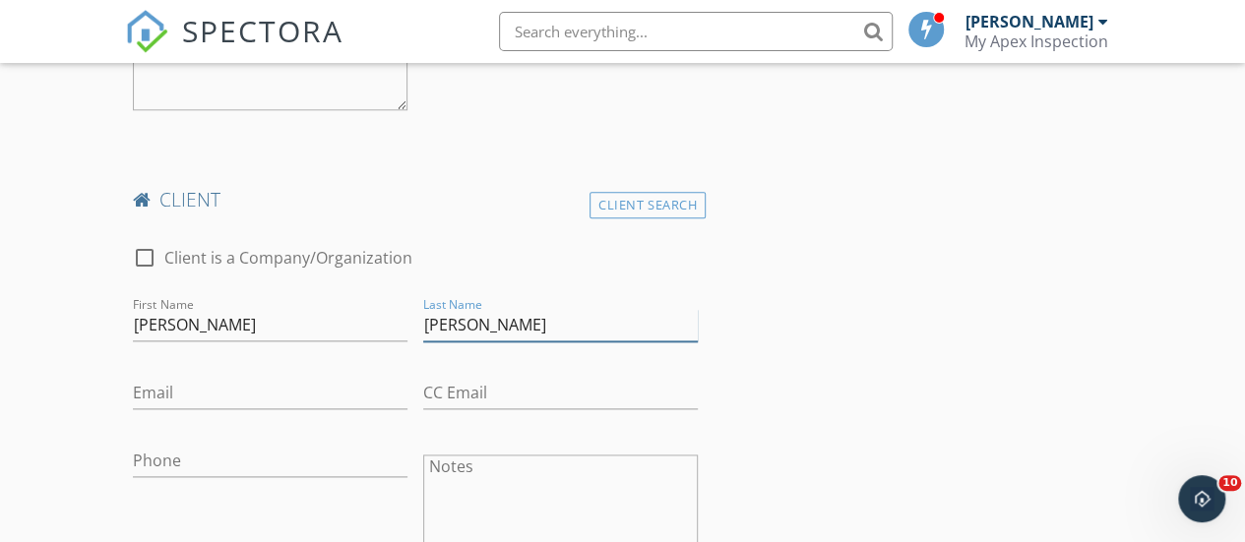
type input "[PERSON_NAME]"
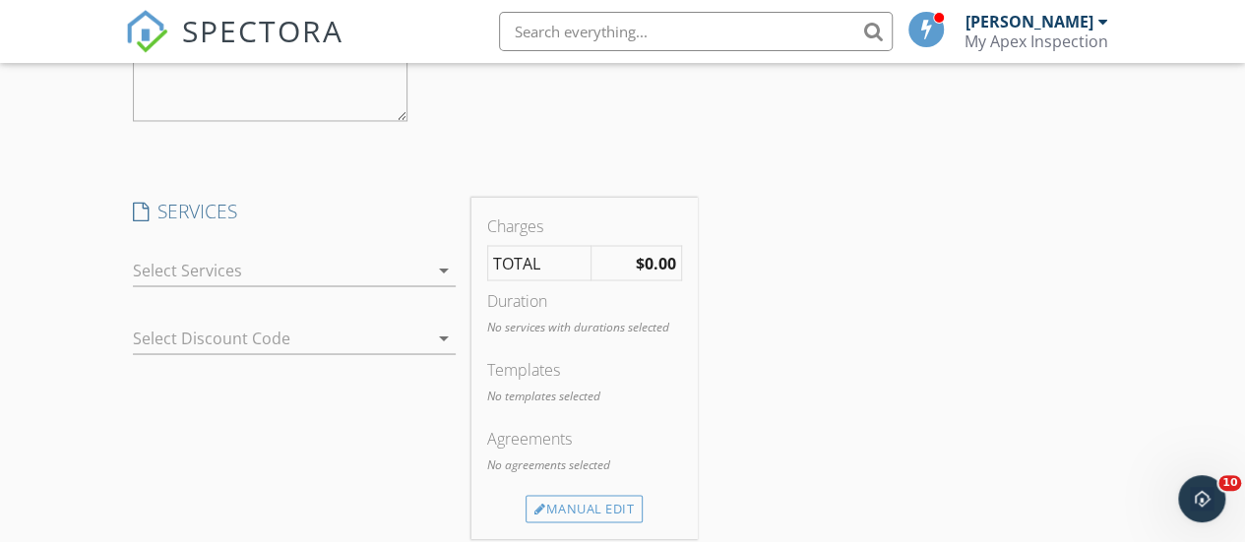
scroll to position [1673, 0]
click at [441, 262] on icon "arrow_drop_down" at bounding box center [444, 265] width 24 height 24
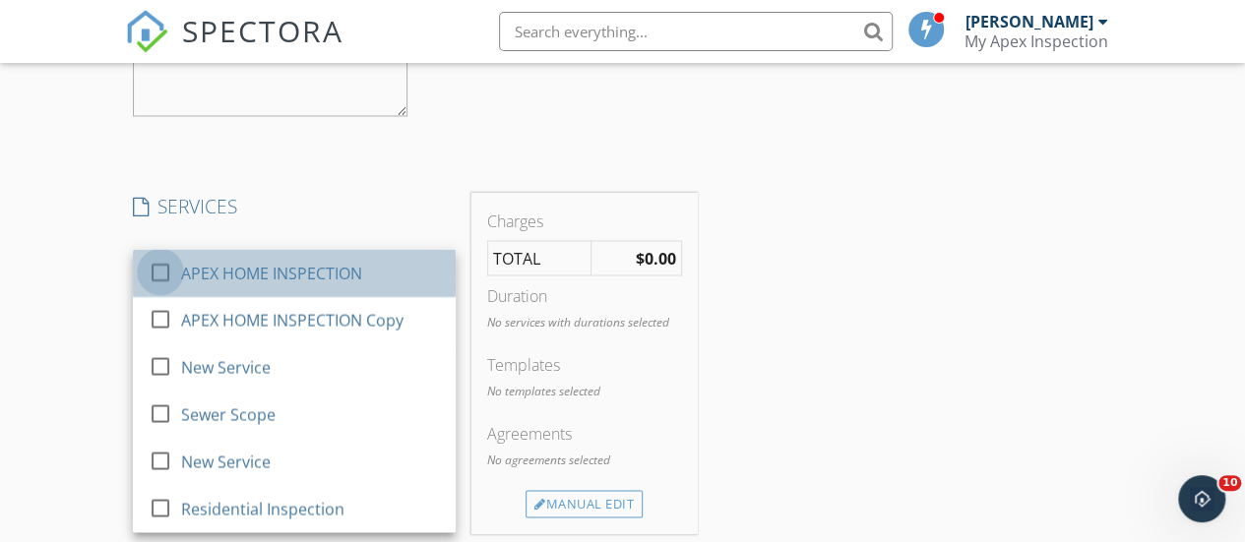
click at [162, 267] on div at bounding box center [160, 270] width 33 height 33
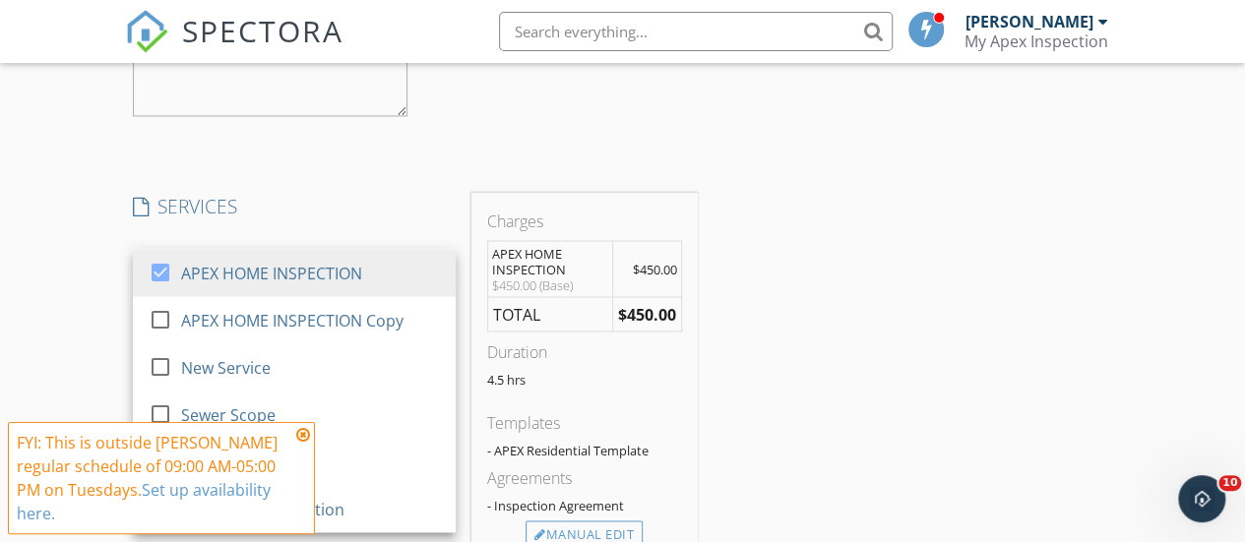
click at [870, 307] on div "INSPECTOR(S) check_box [PERSON_NAME] PRIMARY [PERSON_NAME] arrow_drop_down chec…" at bounding box center [623, 288] width 996 height 3424
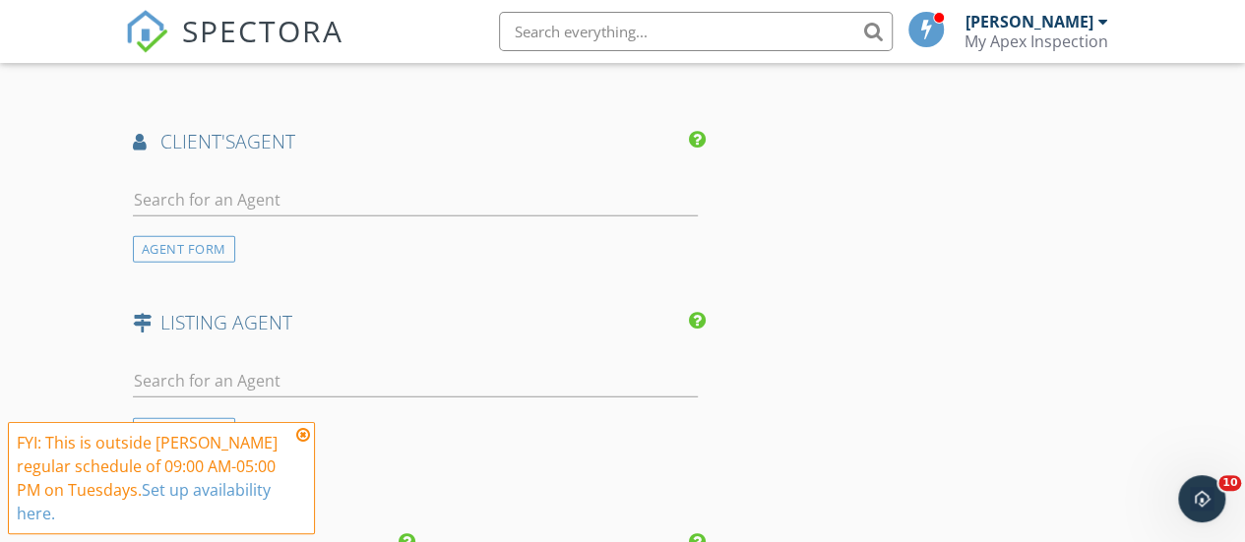
scroll to position [2559, 0]
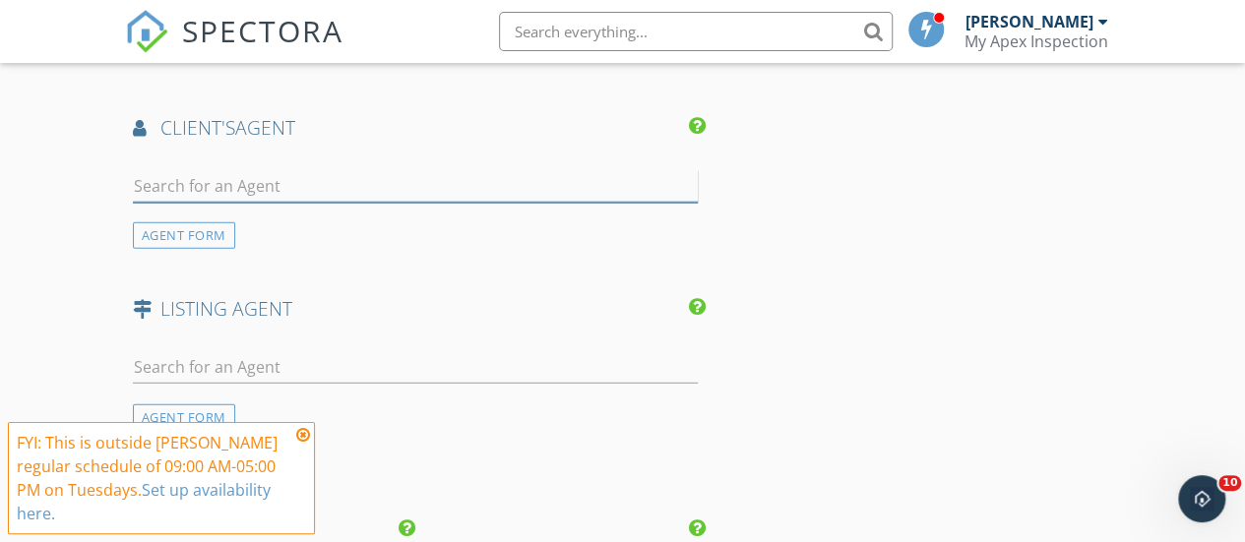
click at [496, 172] on input "text" at bounding box center [415, 186] width 565 height 32
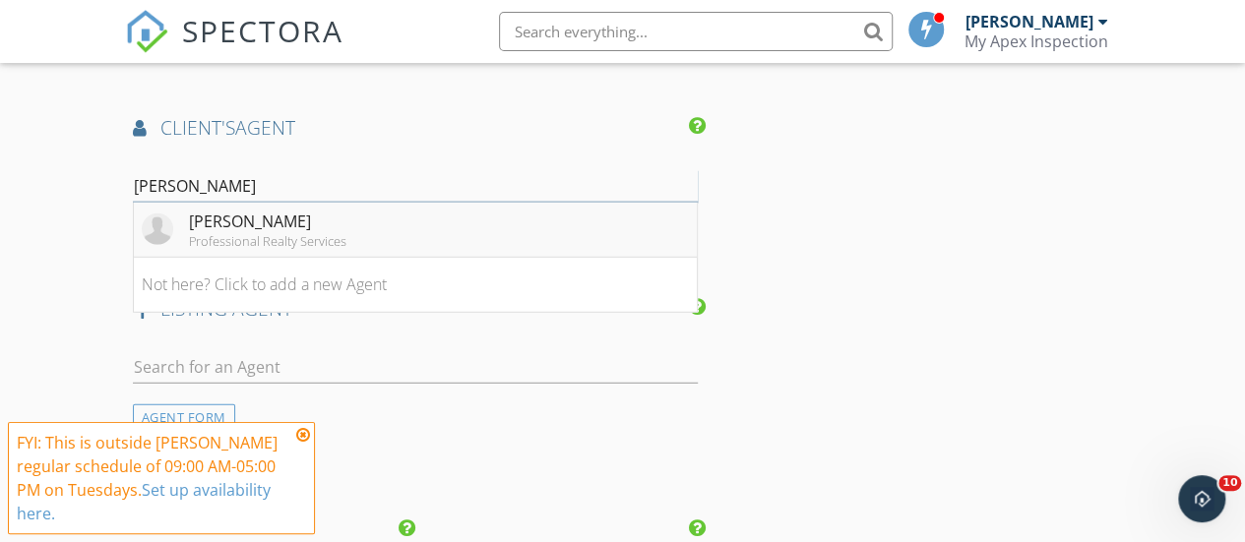
type input "[PERSON_NAME]"
click at [193, 223] on div "[PERSON_NAME]" at bounding box center [267, 222] width 157 height 24
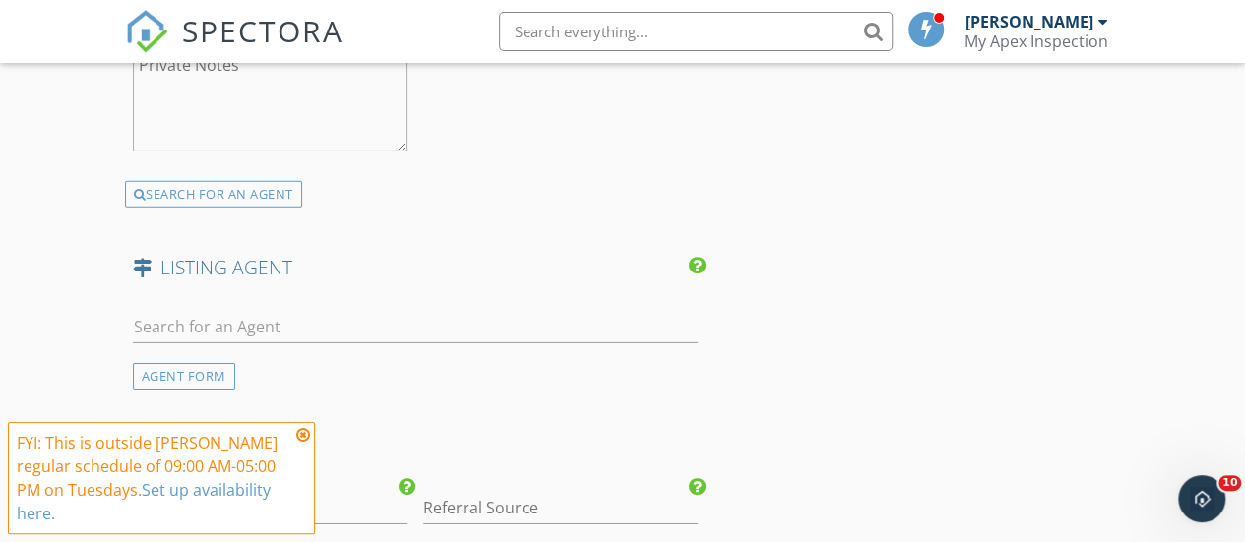
scroll to position [3248, 0]
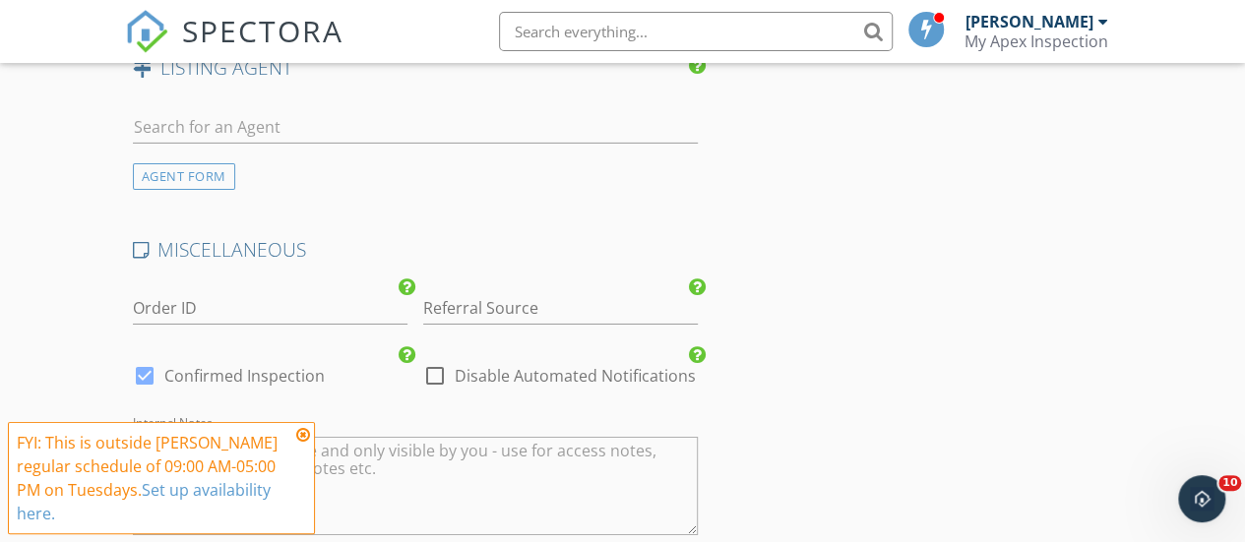
click at [301, 437] on icon at bounding box center [303, 435] width 14 height 16
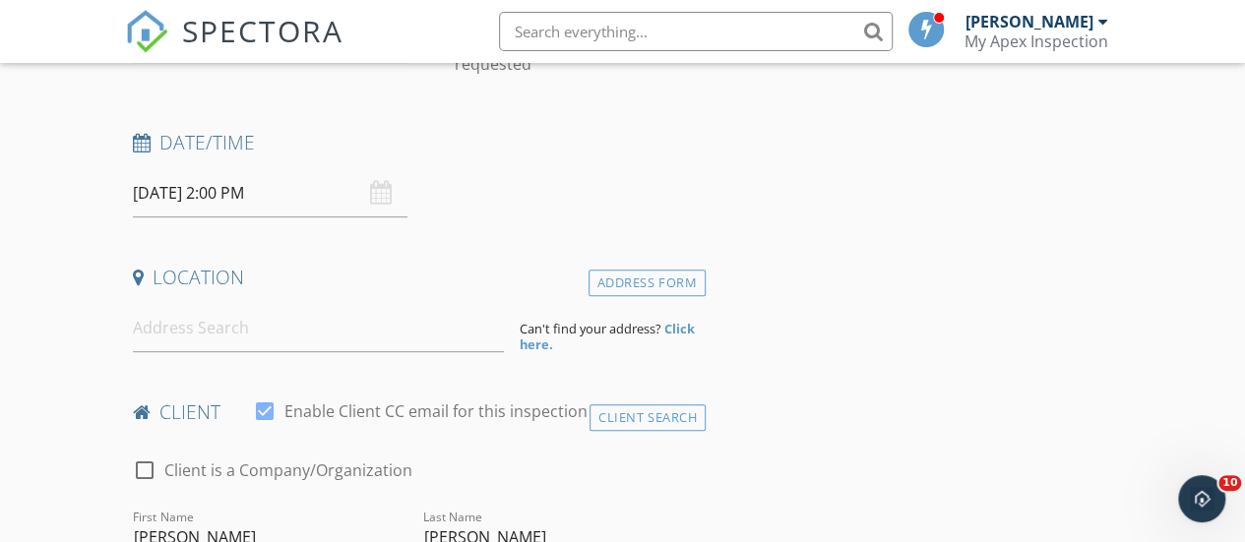
scroll to position [272, 0]
click at [309, 332] on input at bounding box center [319, 330] width 372 height 48
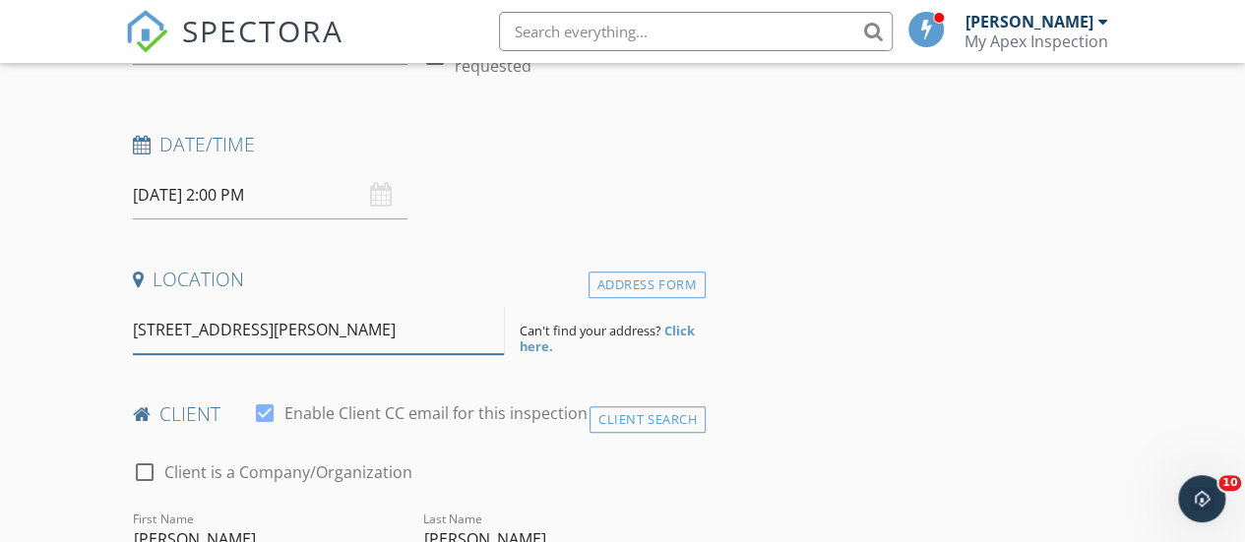
click at [276, 340] on input "[STREET_ADDRESS][PERSON_NAME]" at bounding box center [319, 330] width 372 height 48
click at [173, 331] on input "[STREET_ADDRESS][PERSON_NAME]" at bounding box center [319, 330] width 372 height 48
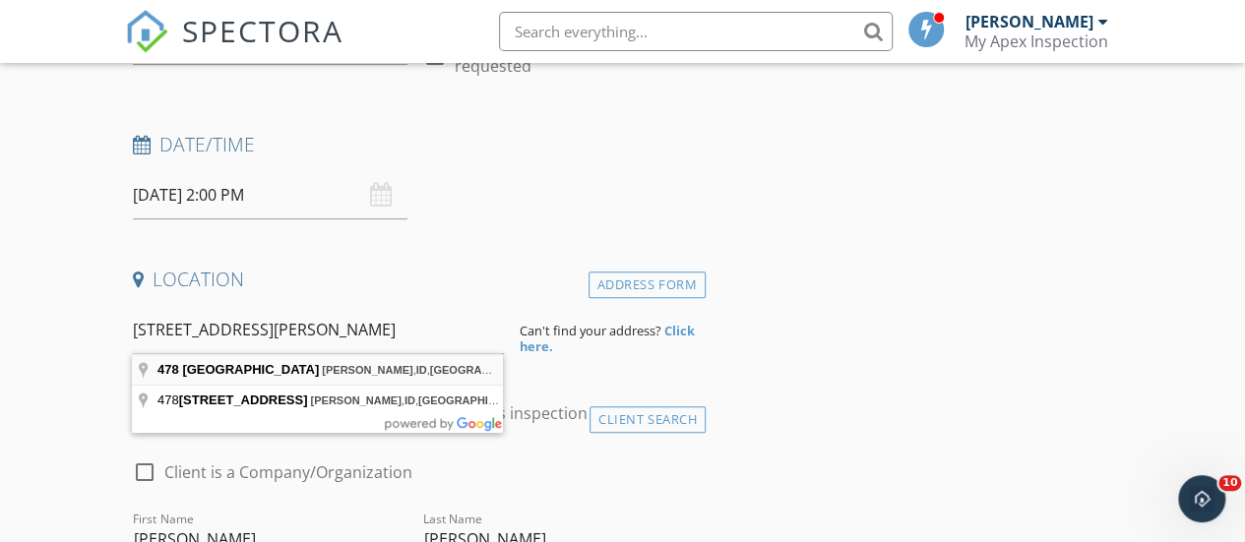
type input "[STREET_ADDRESS][PERSON_NAME]"
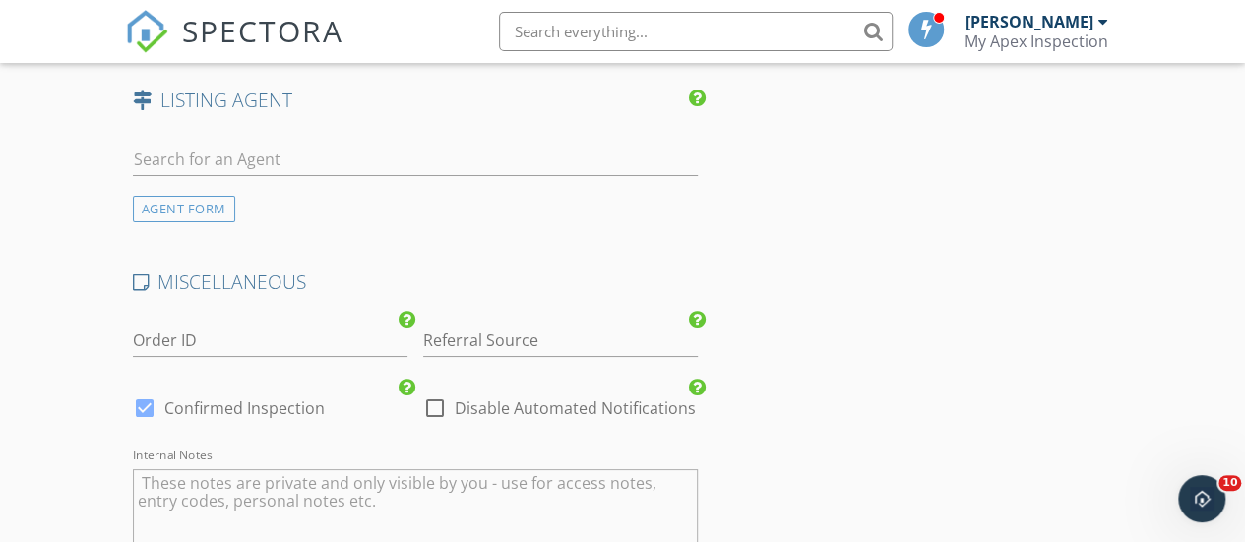
scroll to position [4037, 0]
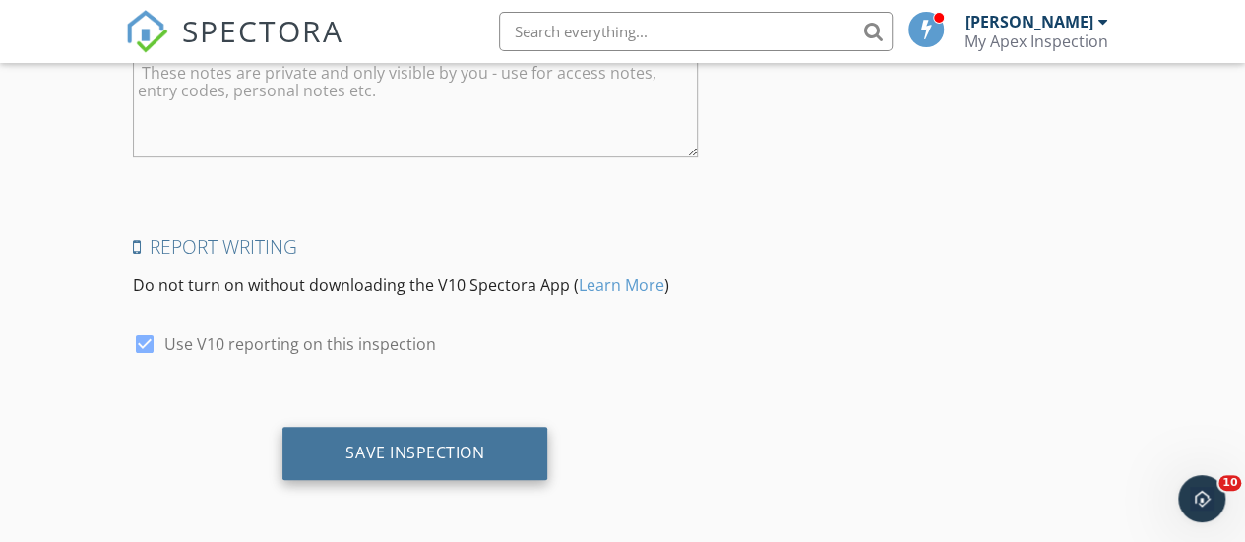
click at [392, 457] on div "Save Inspection" at bounding box center [414, 453] width 139 height 20
